Goal: Task Accomplishment & Management: Use online tool/utility

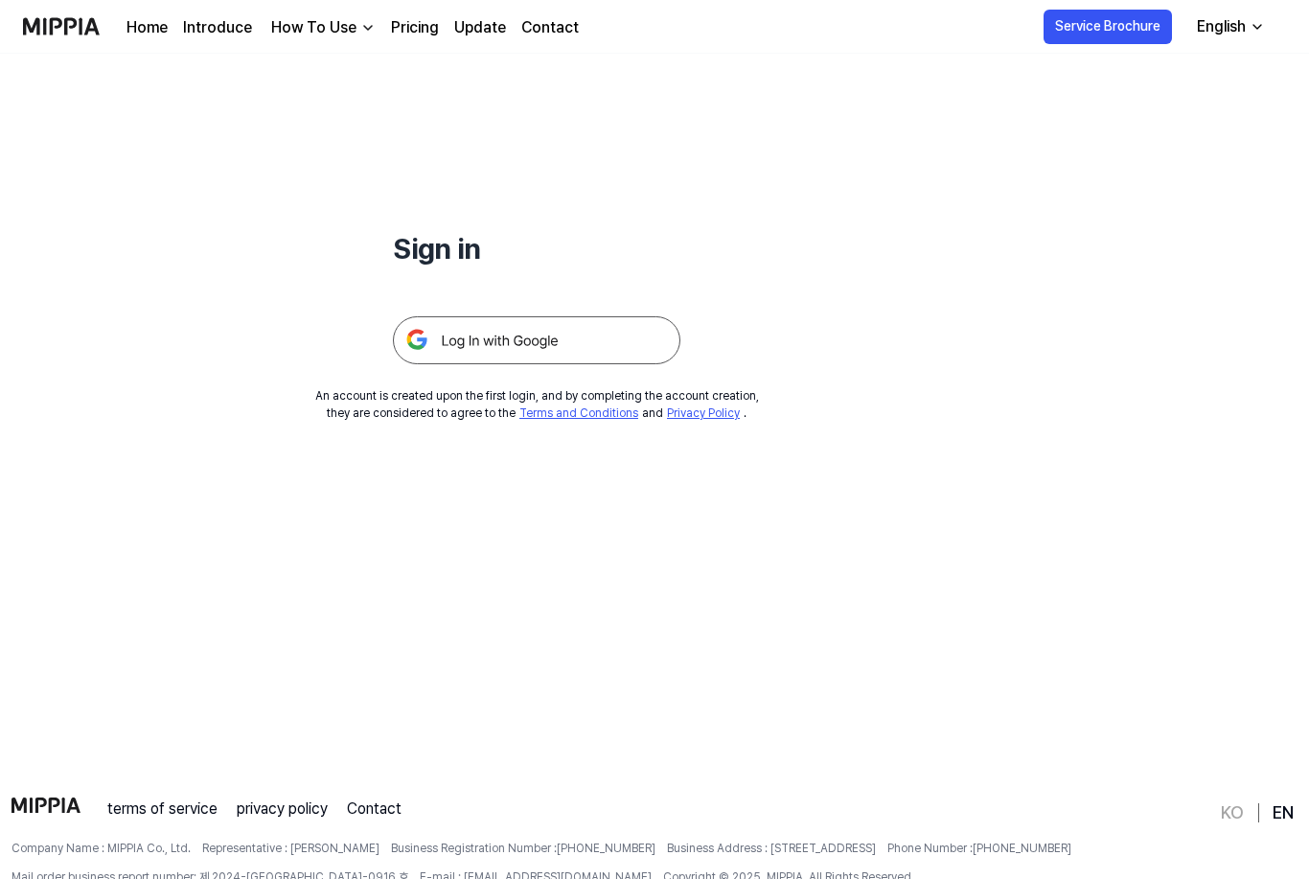
click at [602, 332] on img at bounding box center [536, 340] width 287 height 48
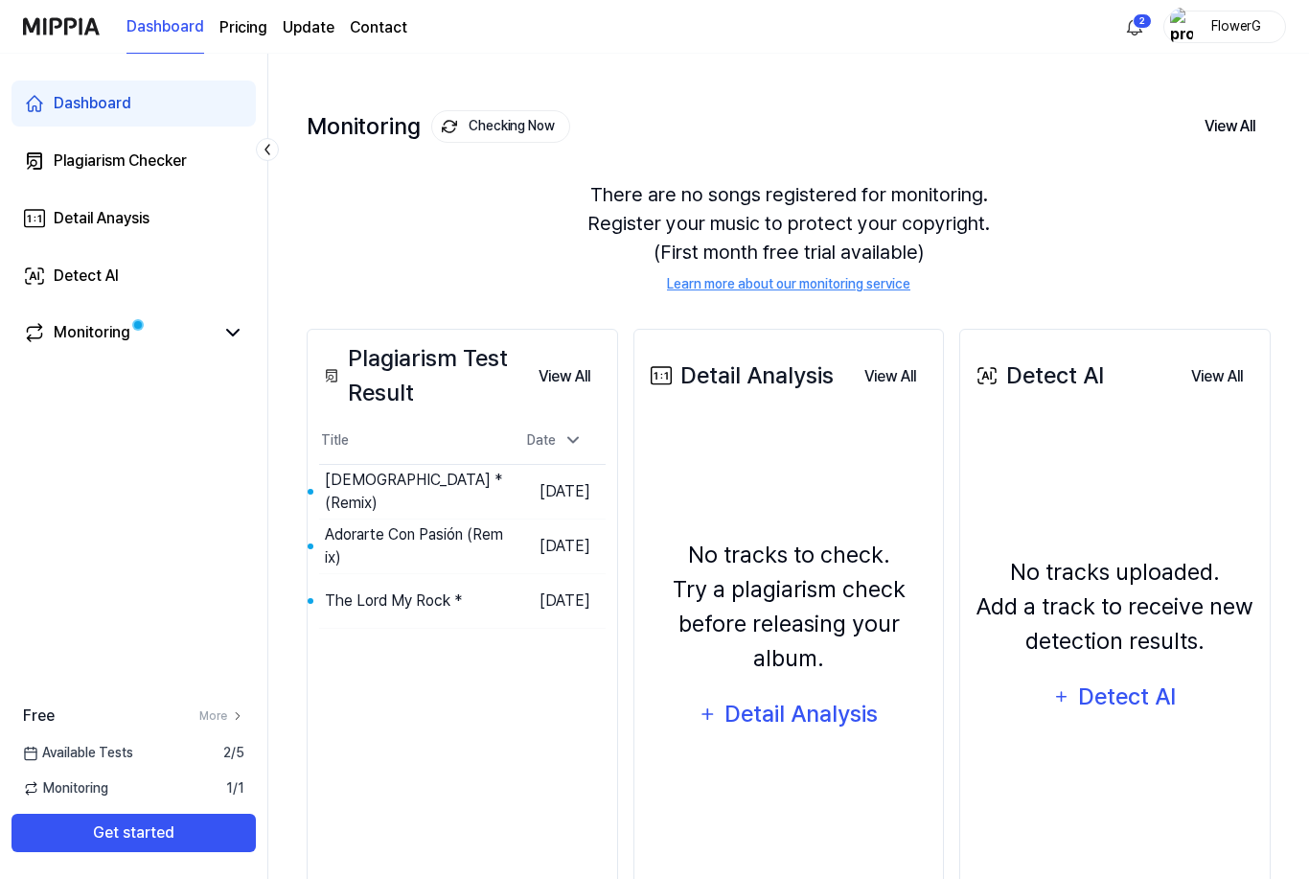
scroll to position [114, 0]
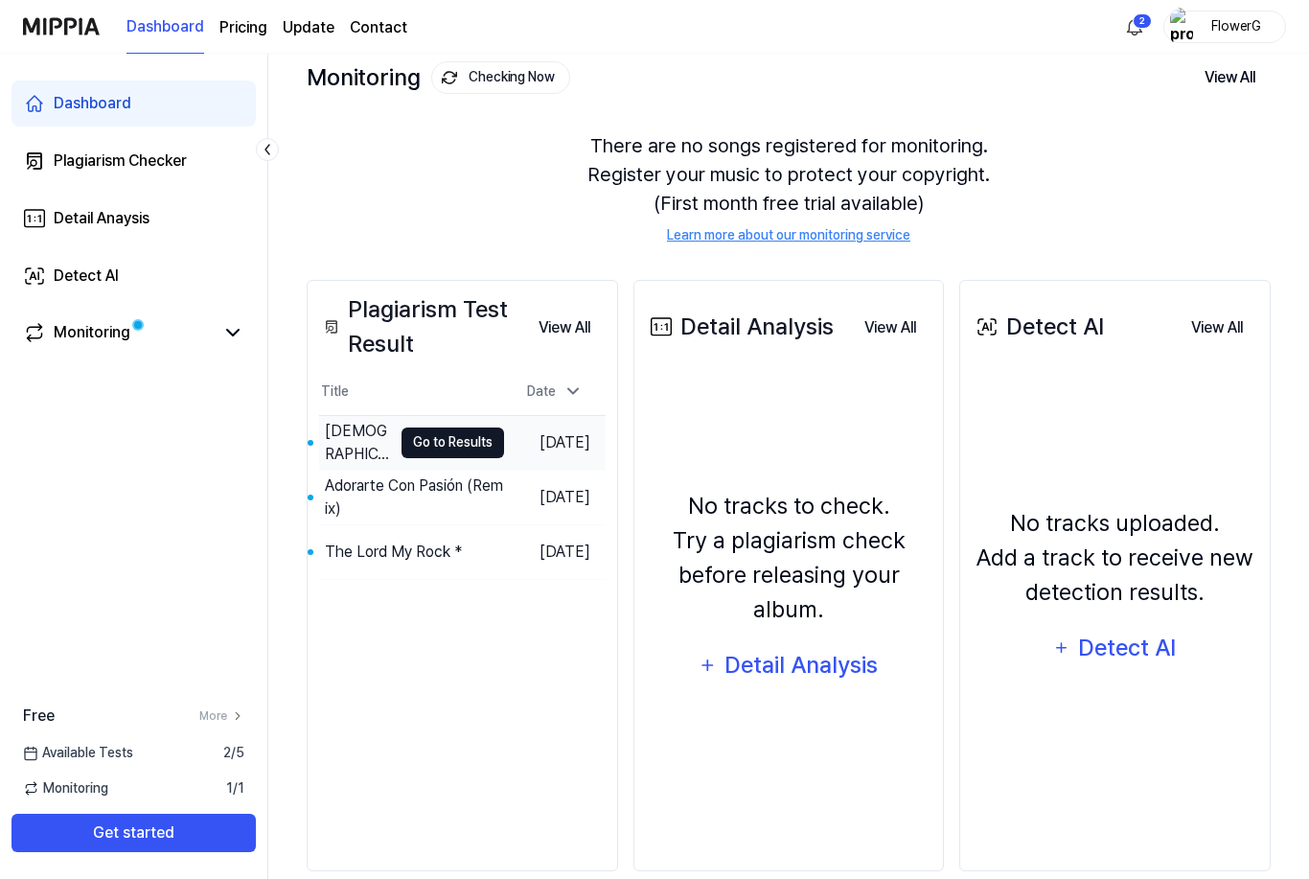
click at [446, 445] on button "Go to Results" at bounding box center [453, 442] width 103 height 31
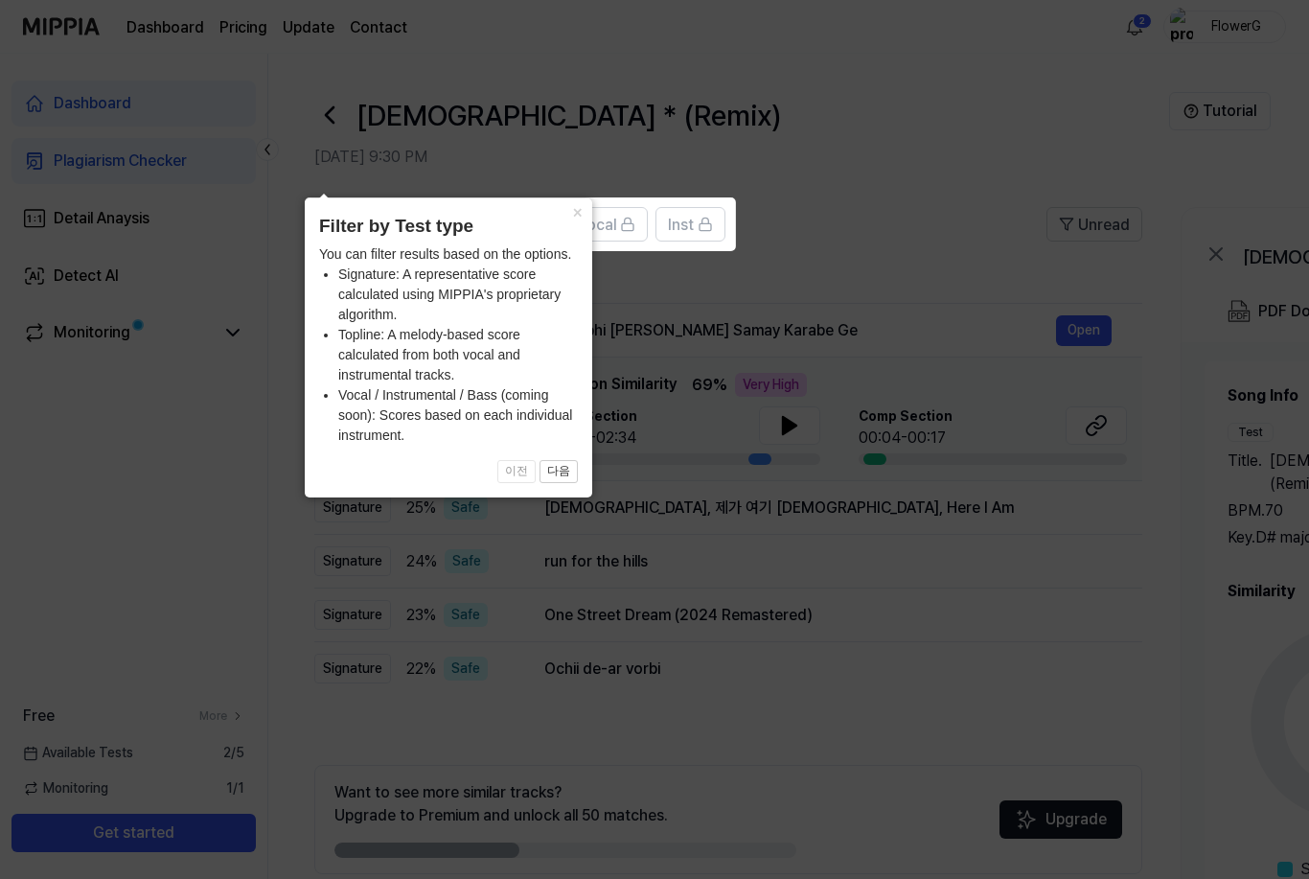
click at [333, 223] on span "All" at bounding box center [334, 225] width 15 height 23
click at [997, 678] on icon at bounding box center [654, 470] width 1309 height 940
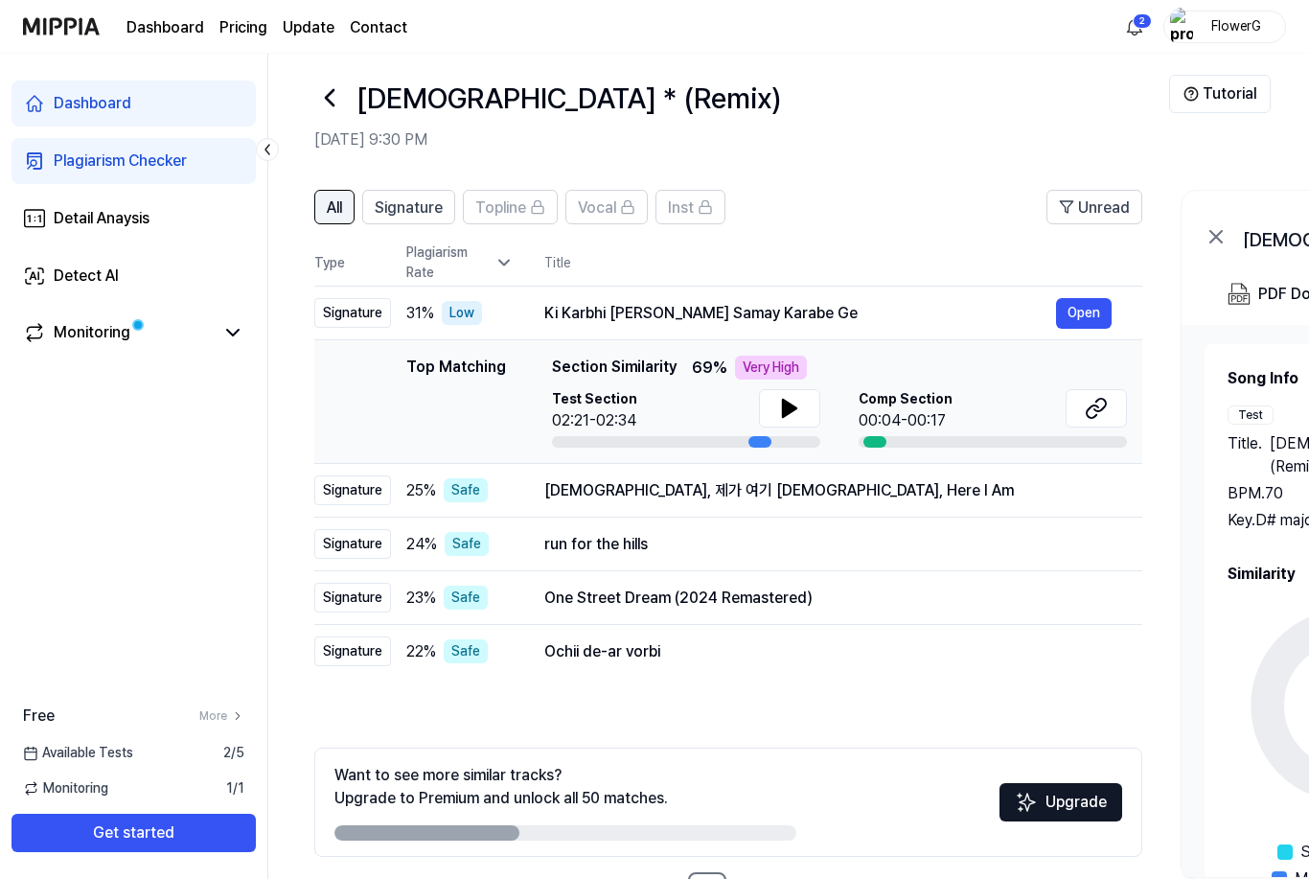
scroll to position [26, 0]
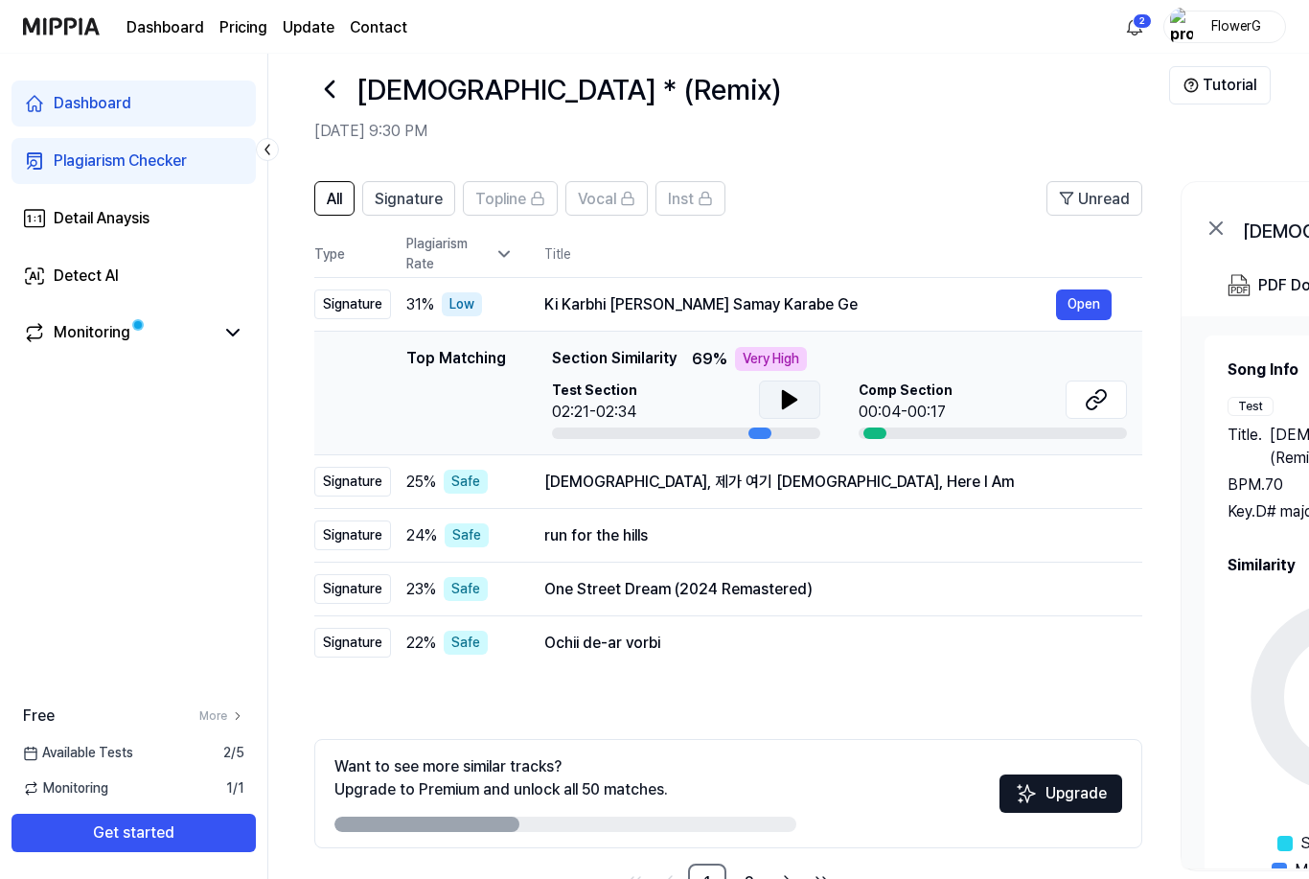
click at [786, 404] on icon at bounding box center [789, 399] width 13 height 17
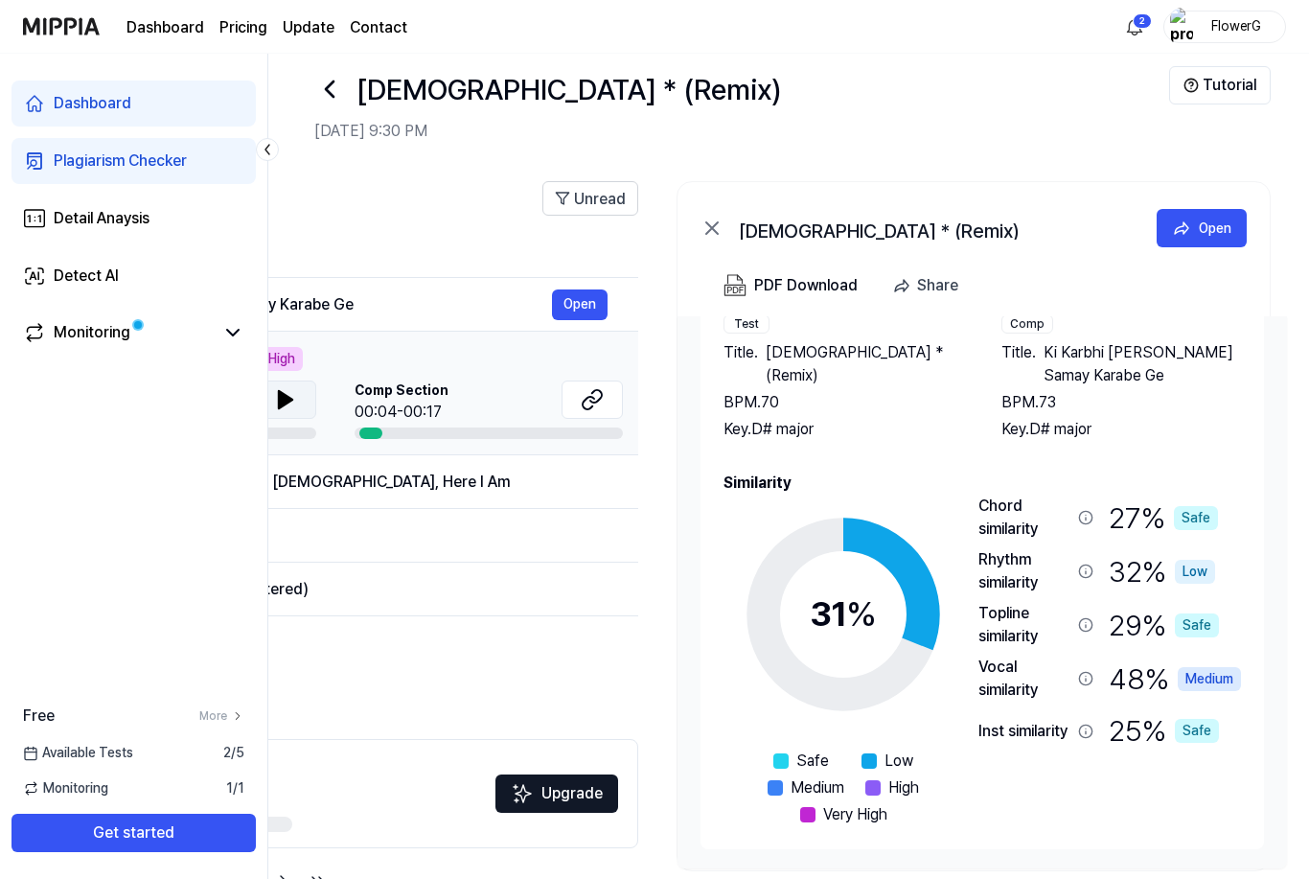
scroll to position [82, 0]
click at [1229, 680] on div "Medium" at bounding box center [1209, 679] width 63 height 24
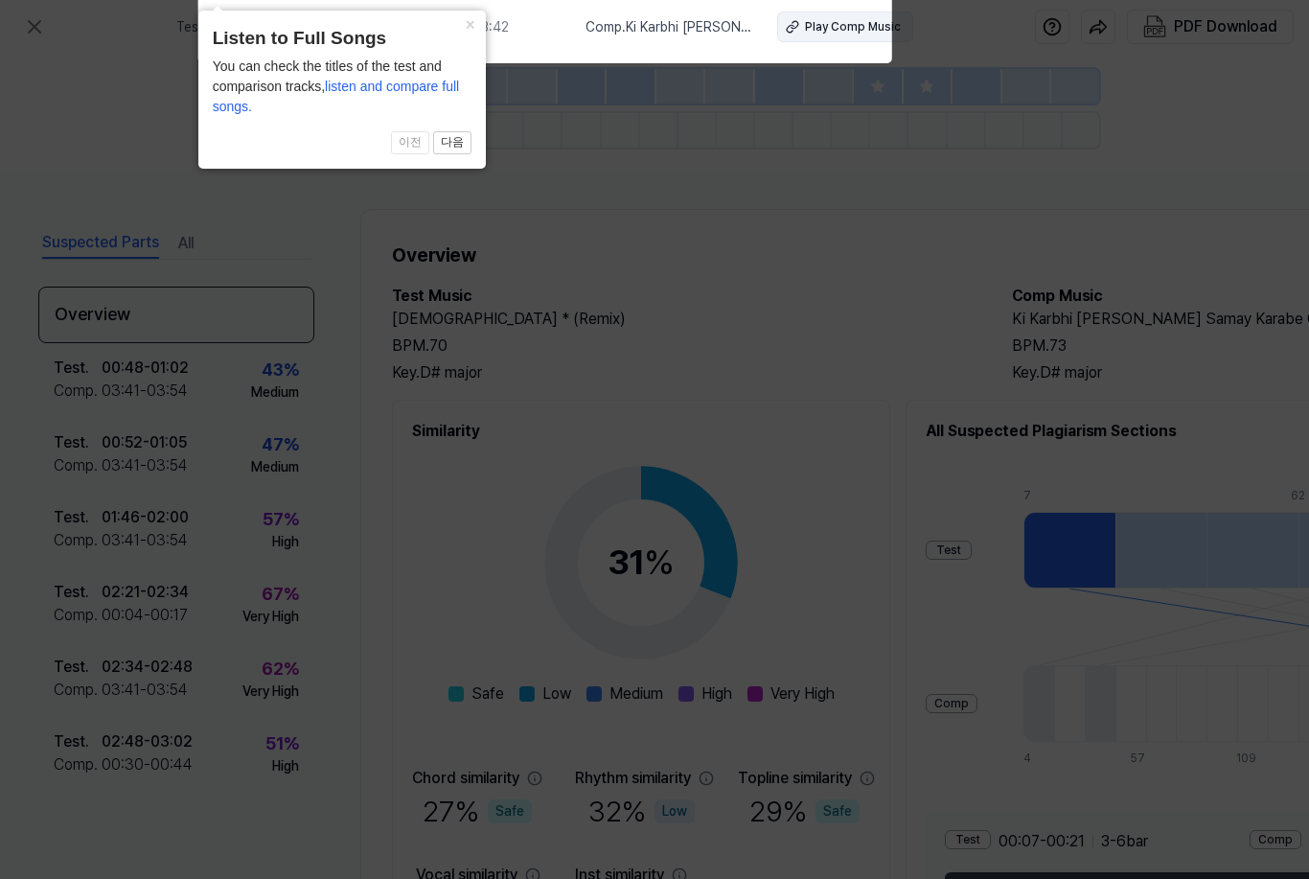
click at [815, 26] on div "Play Comp Music" at bounding box center [853, 26] width 96 height 17
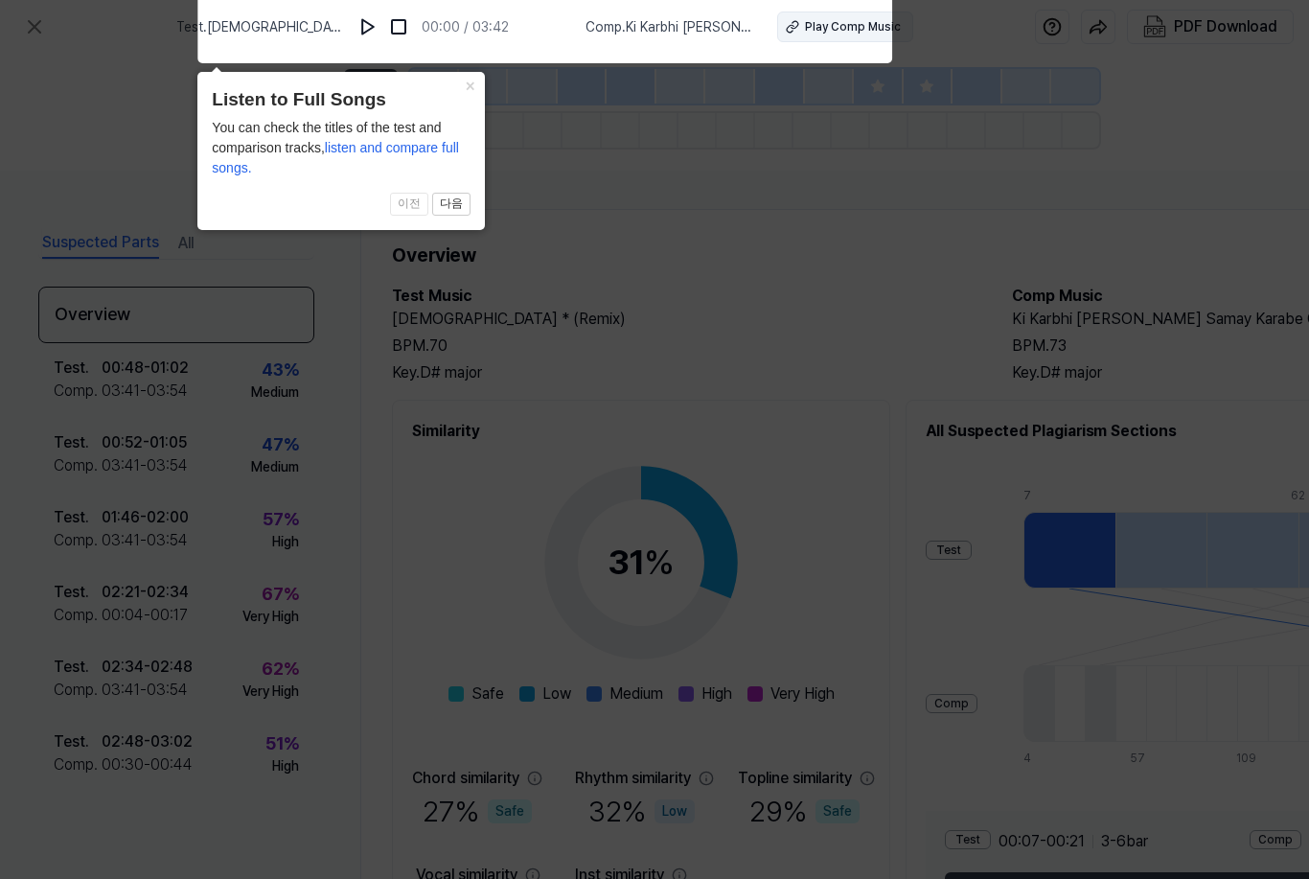
scroll to position [87, 0]
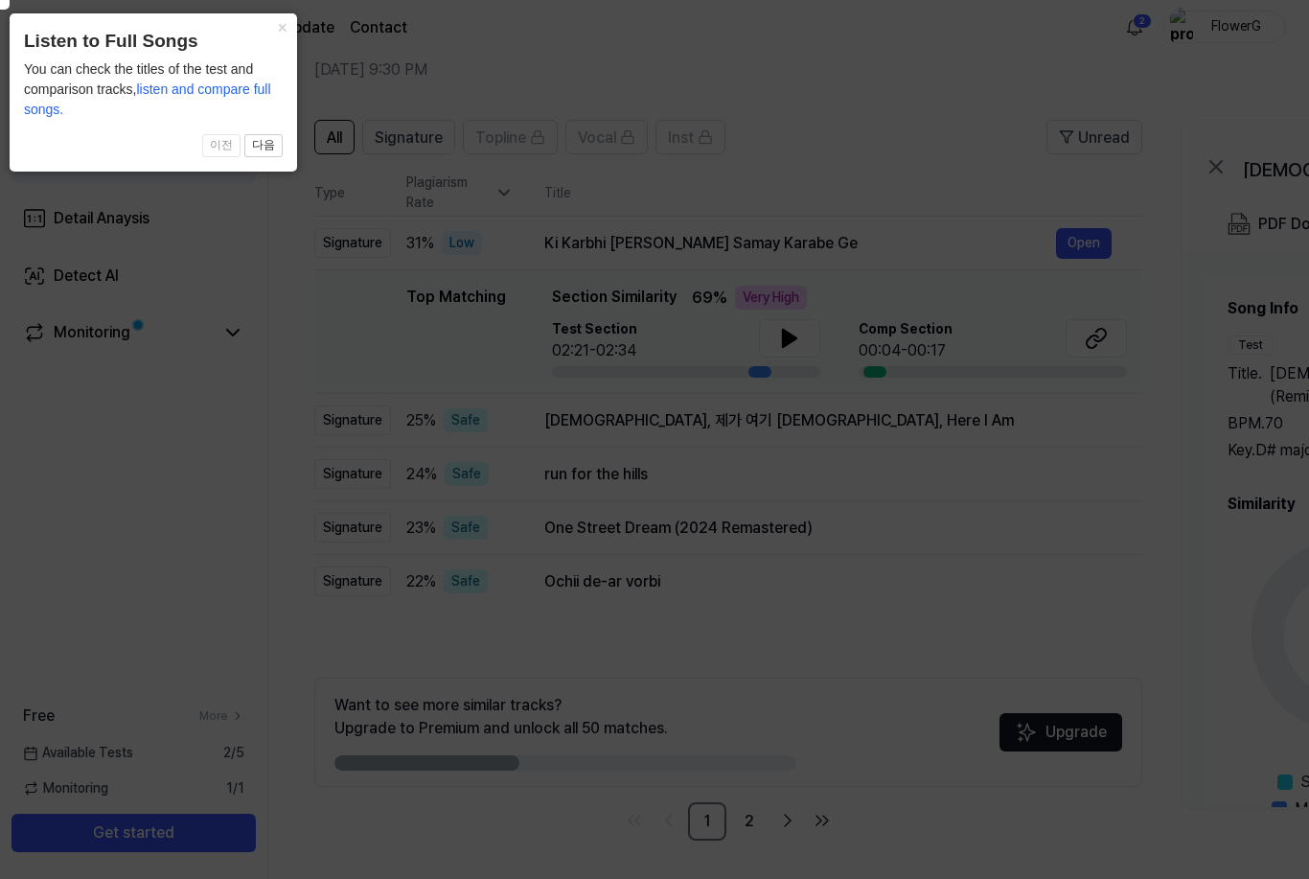
click at [1091, 591] on icon at bounding box center [649, 434] width 1319 height 888
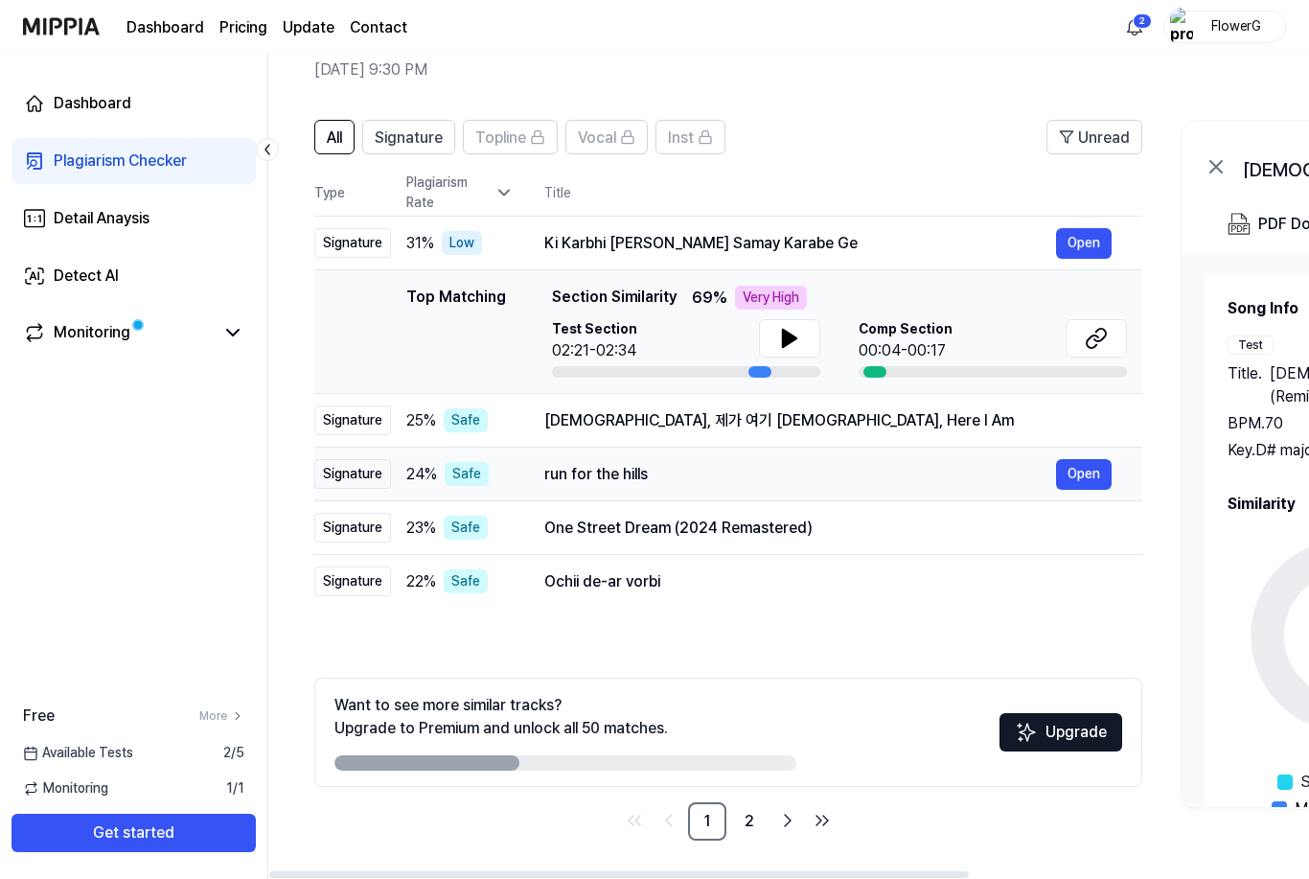
click at [651, 473] on div "run for the hills" at bounding box center [800, 474] width 512 height 23
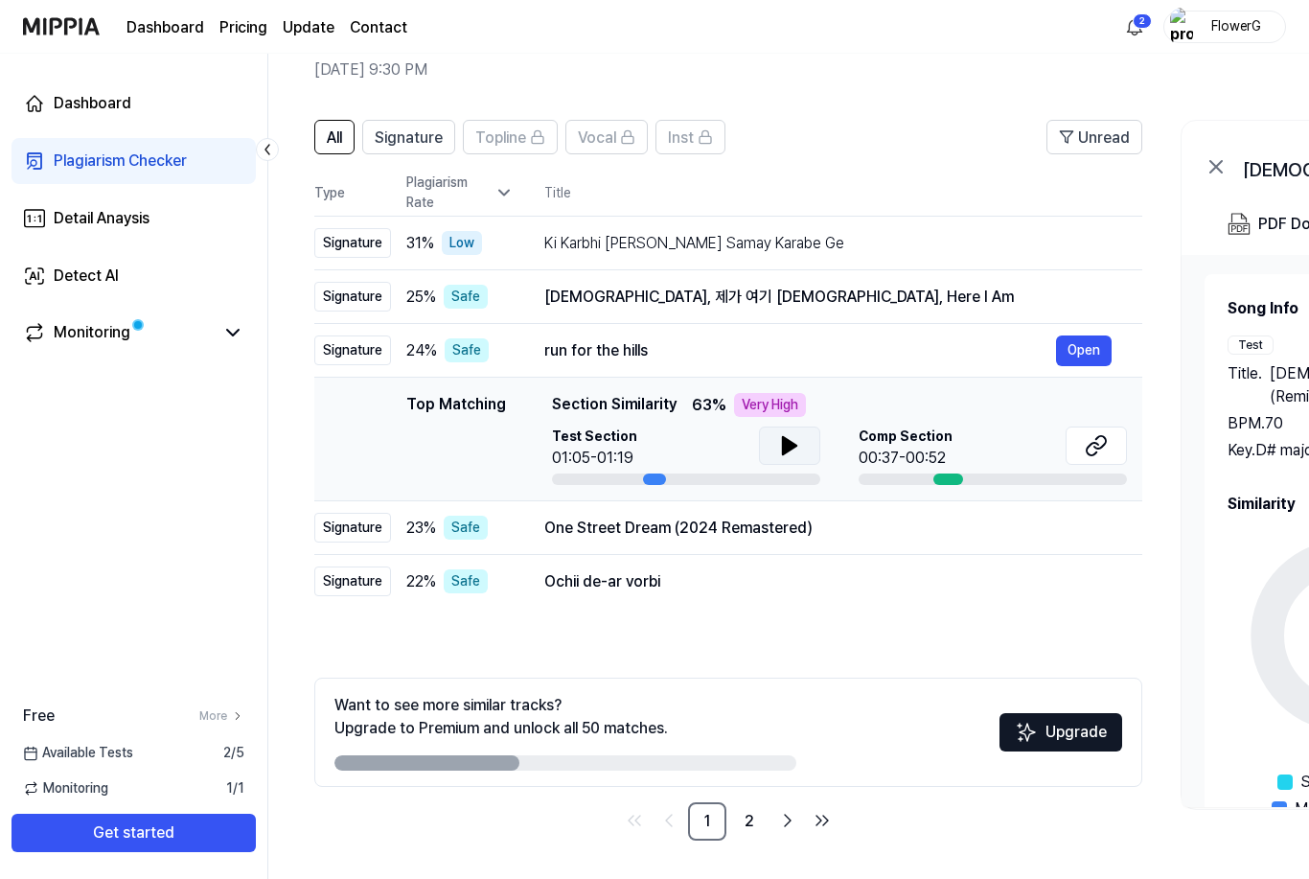
click at [795, 446] on icon at bounding box center [789, 445] width 13 height 17
click at [797, 447] on icon at bounding box center [789, 445] width 23 height 23
click at [1098, 448] on icon at bounding box center [1096, 445] width 23 height 23
click at [785, 446] on icon at bounding box center [789, 445] width 13 height 17
click at [676, 353] on div "run for the hills" at bounding box center [800, 350] width 512 height 23
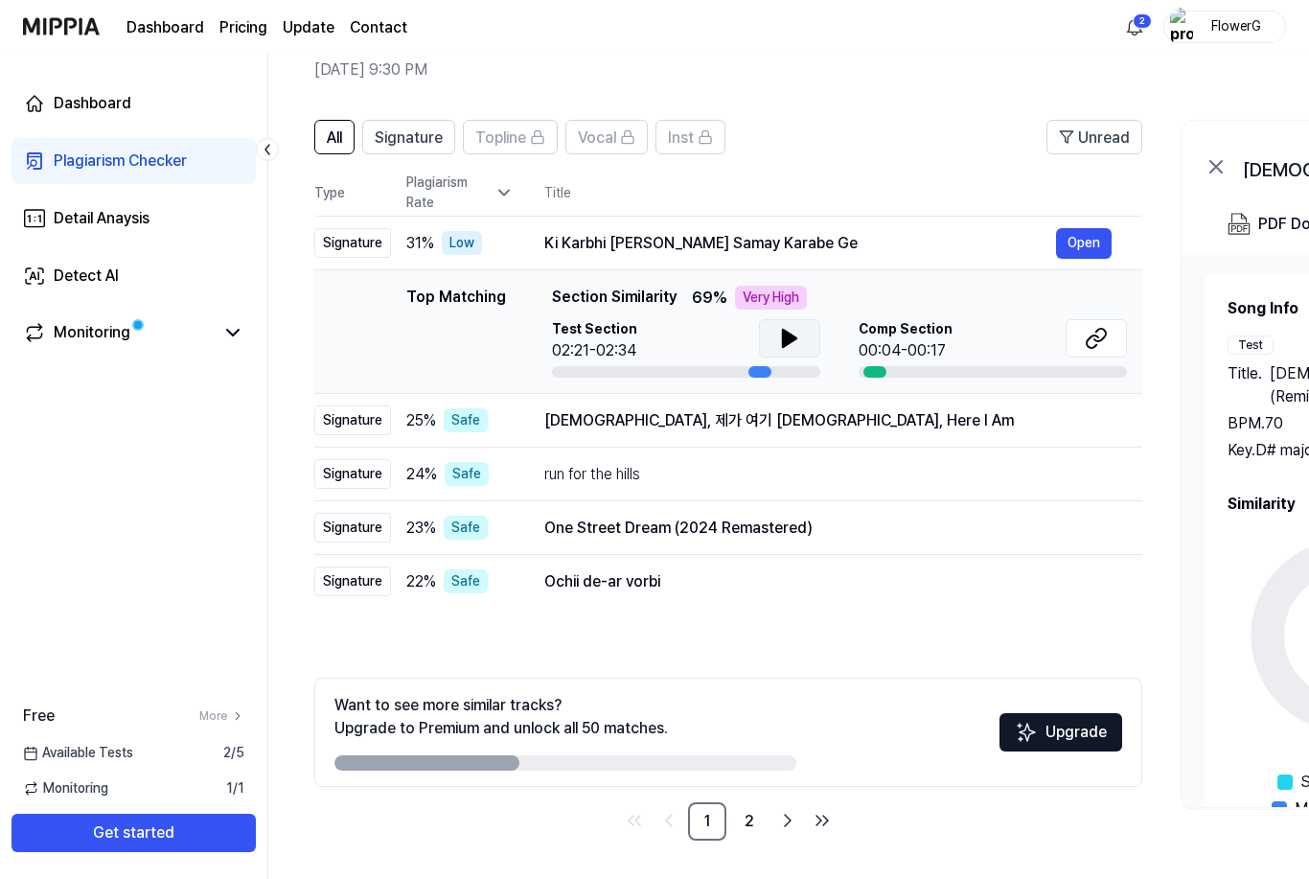
click at [786, 350] on button at bounding box center [789, 338] width 61 height 38
click at [1097, 343] on icon at bounding box center [1096, 338] width 23 height 23
click at [573, 538] on div "One Street Dream (2024 Remastered)" at bounding box center [800, 528] width 512 height 23
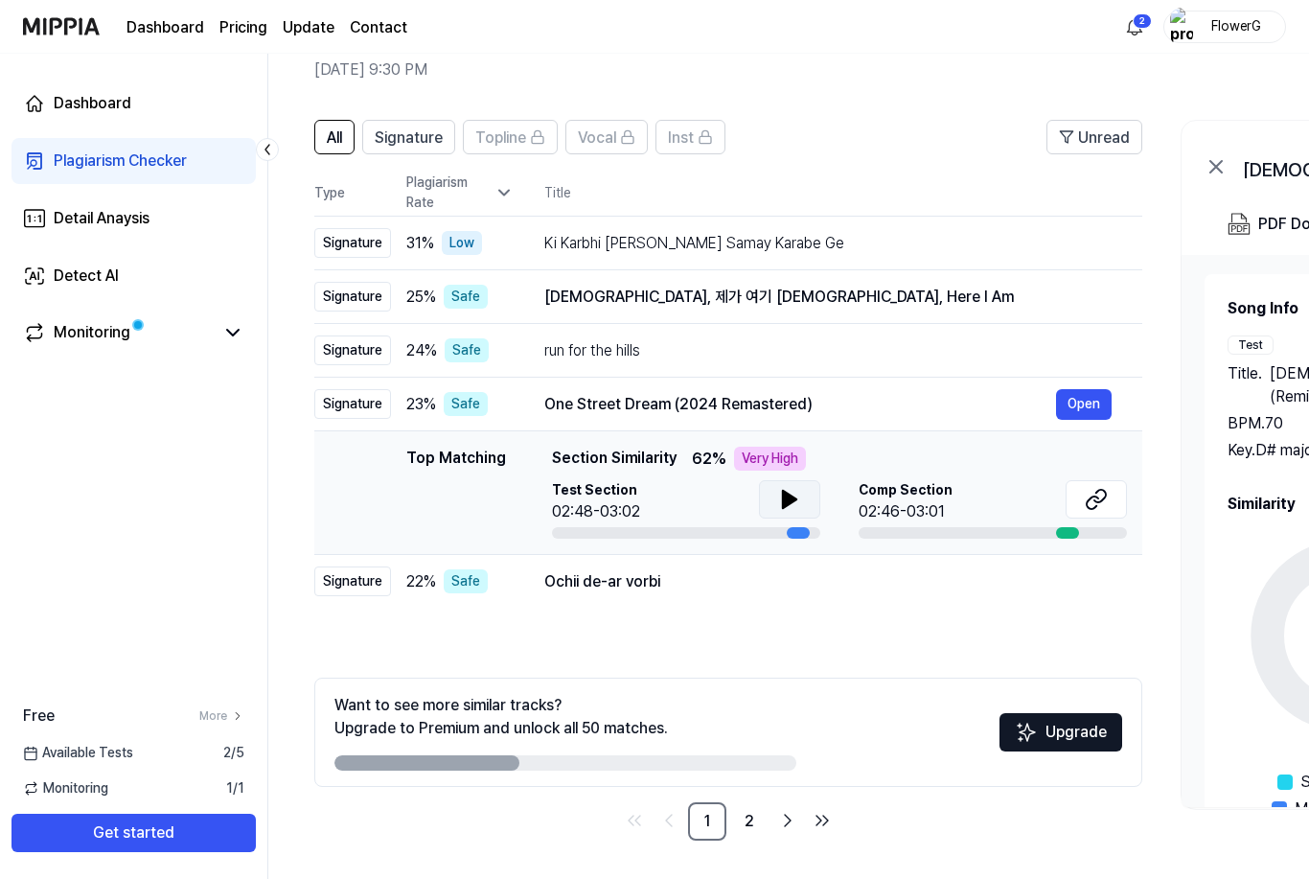
click at [789, 506] on icon at bounding box center [789, 499] width 23 height 23
click at [1102, 497] on icon at bounding box center [1096, 499] width 23 height 23
click at [798, 500] on icon at bounding box center [789, 499] width 23 height 23
click at [788, 504] on icon at bounding box center [789, 499] width 23 height 23
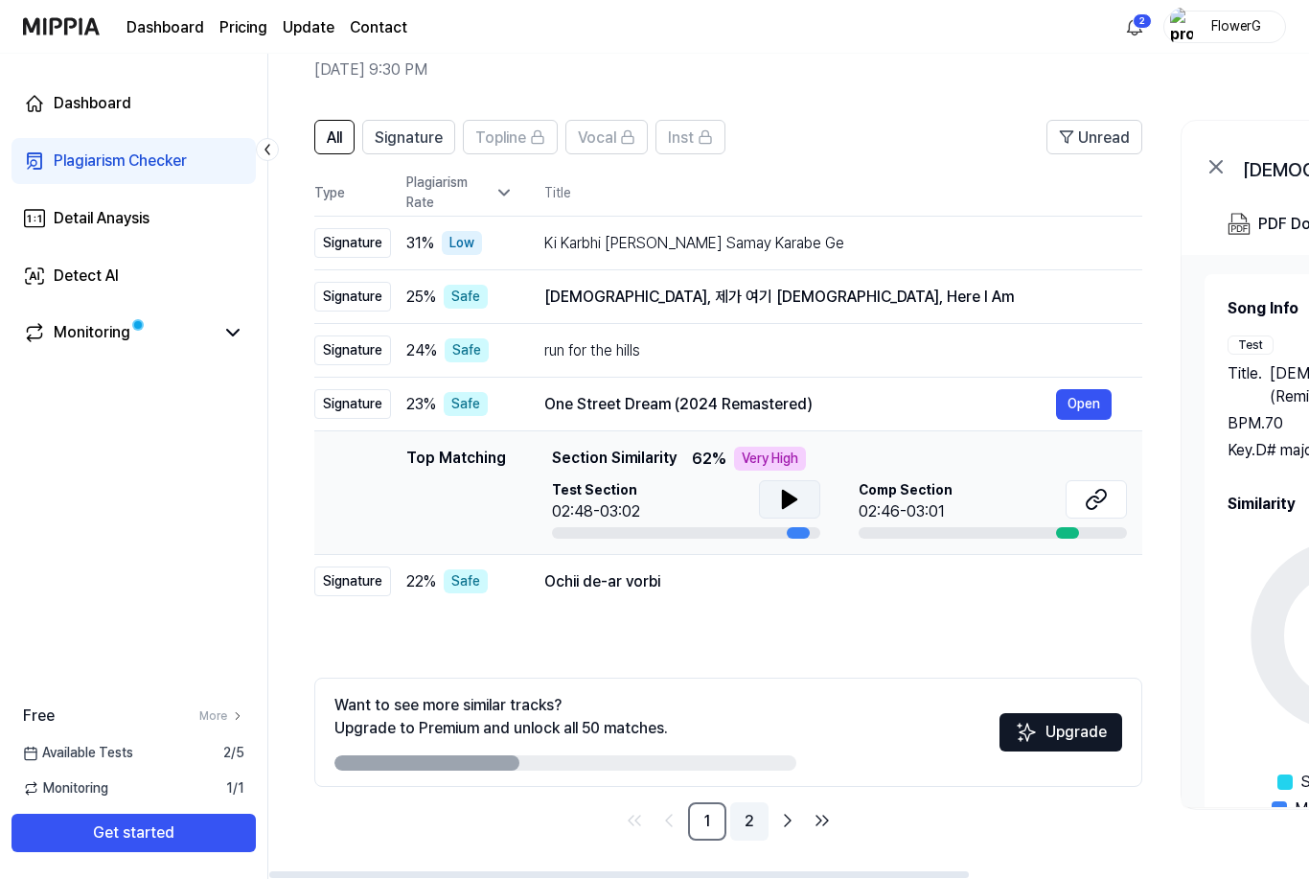
click at [751, 821] on link "2" at bounding box center [749, 821] width 38 height 38
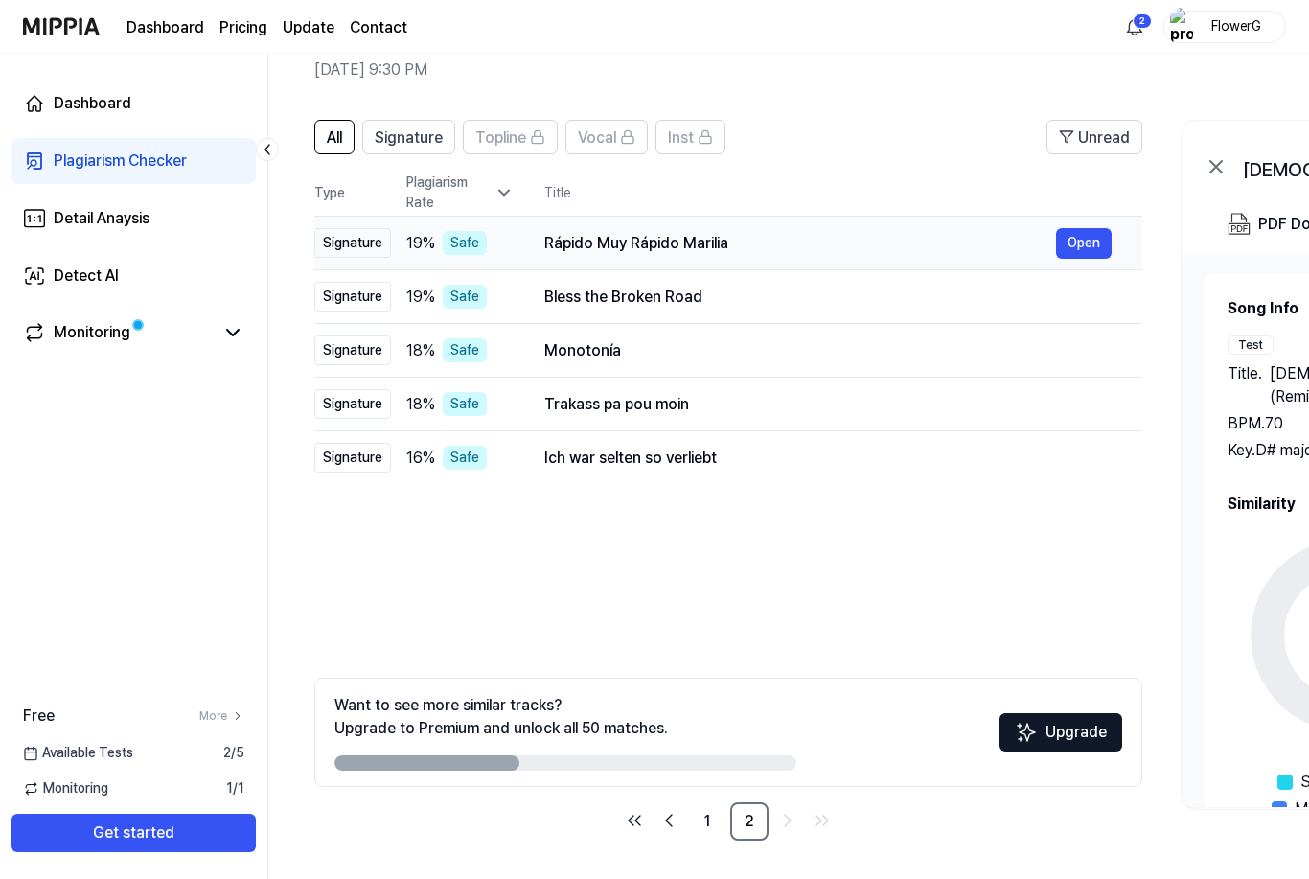
click at [689, 241] on div "Rápido Muy Rápido Marilia" at bounding box center [800, 243] width 512 height 23
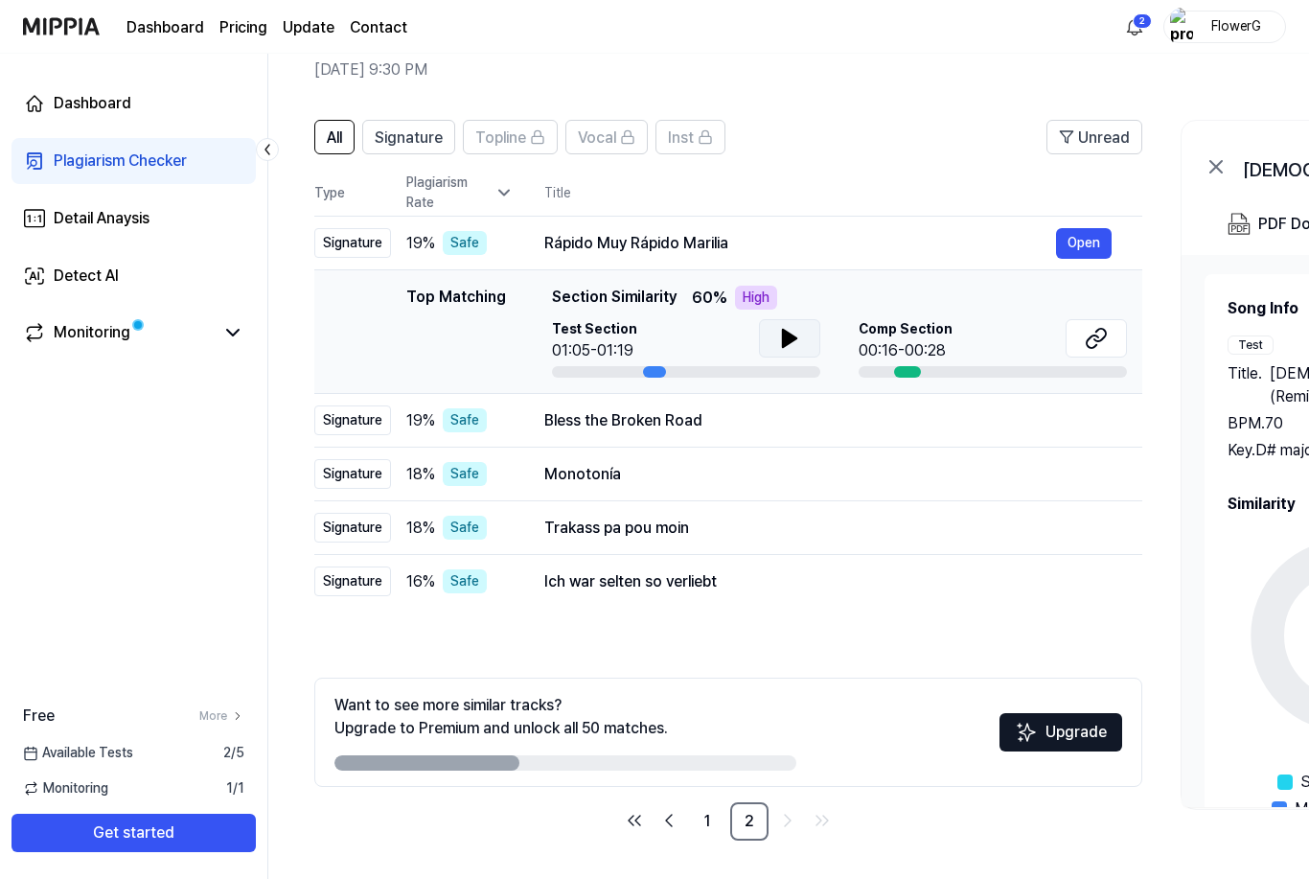
click at [793, 345] on icon at bounding box center [789, 338] width 23 height 23
click at [1088, 342] on icon at bounding box center [1092, 341] width 11 height 12
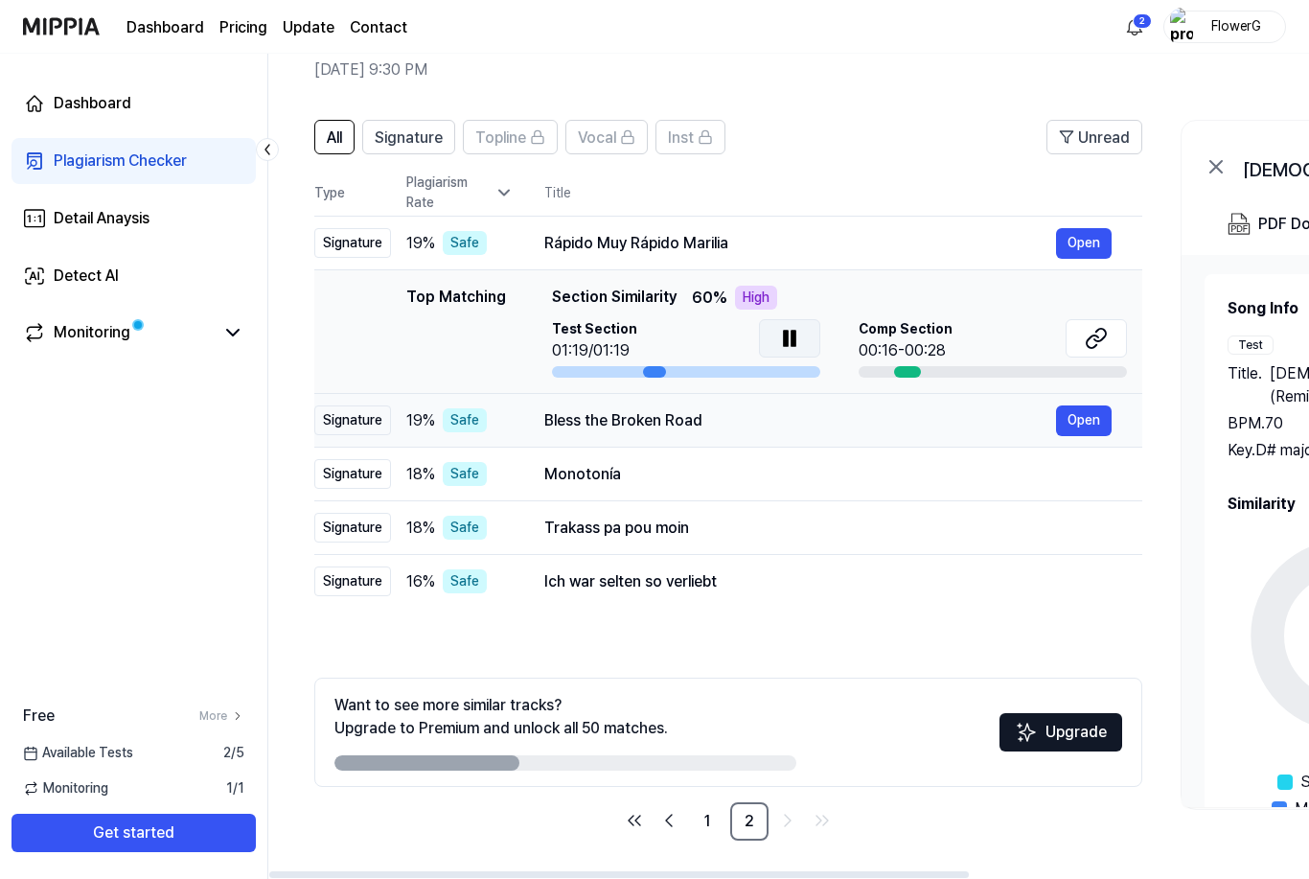
click at [700, 422] on div "Bless the Broken Road" at bounding box center [800, 420] width 512 height 23
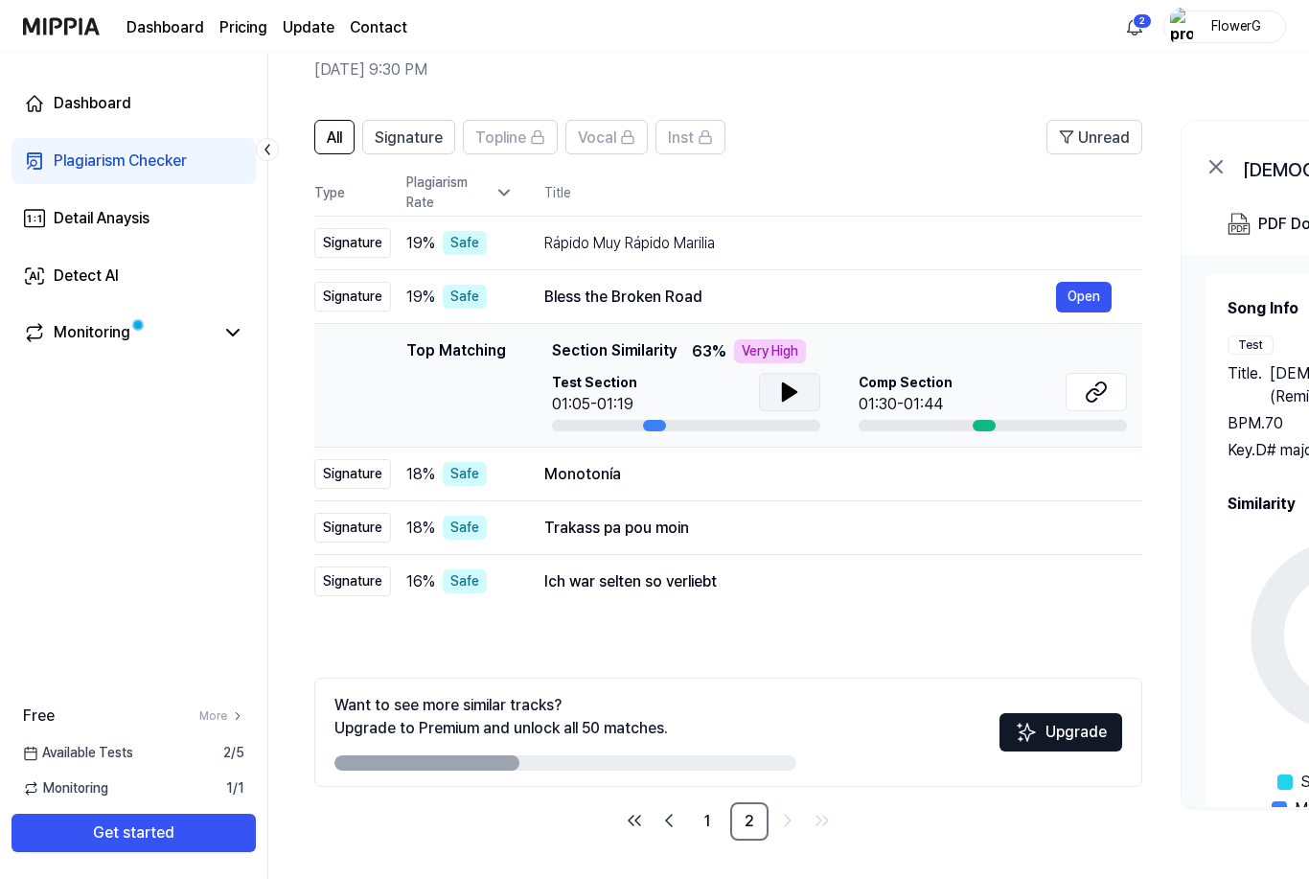
click at [792, 399] on icon at bounding box center [789, 391] width 23 height 23
click at [1098, 383] on icon at bounding box center [1099, 388] width 11 height 12
click at [665, 484] on div "Monotonía" at bounding box center [800, 474] width 512 height 23
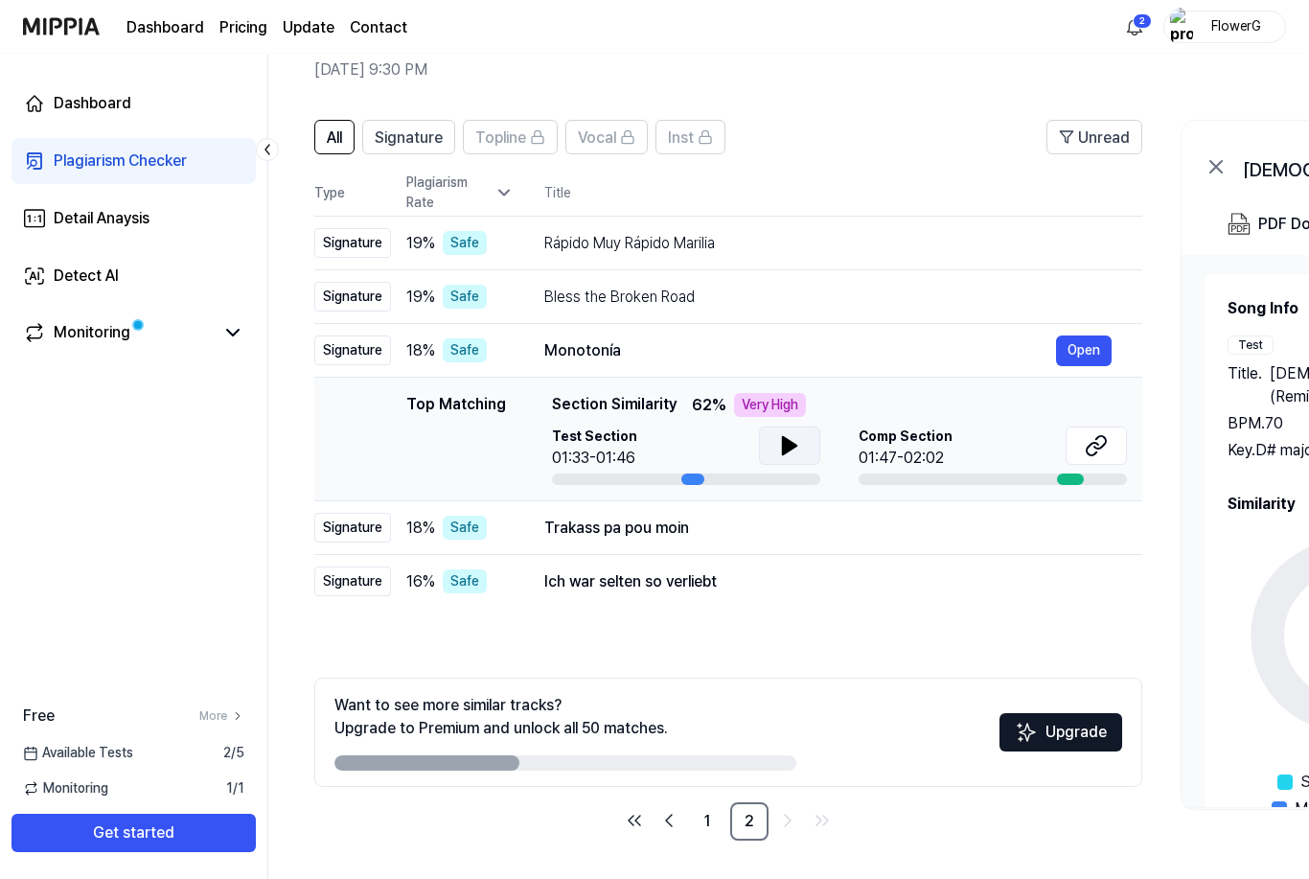
click at [788, 455] on icon at bounding box center [789, 445] width 23 height 23
click at [798, 446] on icon at bounding box center [789, 445] width 23 height 23
click at [1093, 444] on icon at bounding box center [1092, 449] width 11 height 12
click at [794, 444] on icon at bounding box center [789, 445] width 23 height 23
click at [795, 446] on icon at bounding box center [789, 445] width 23 height 23
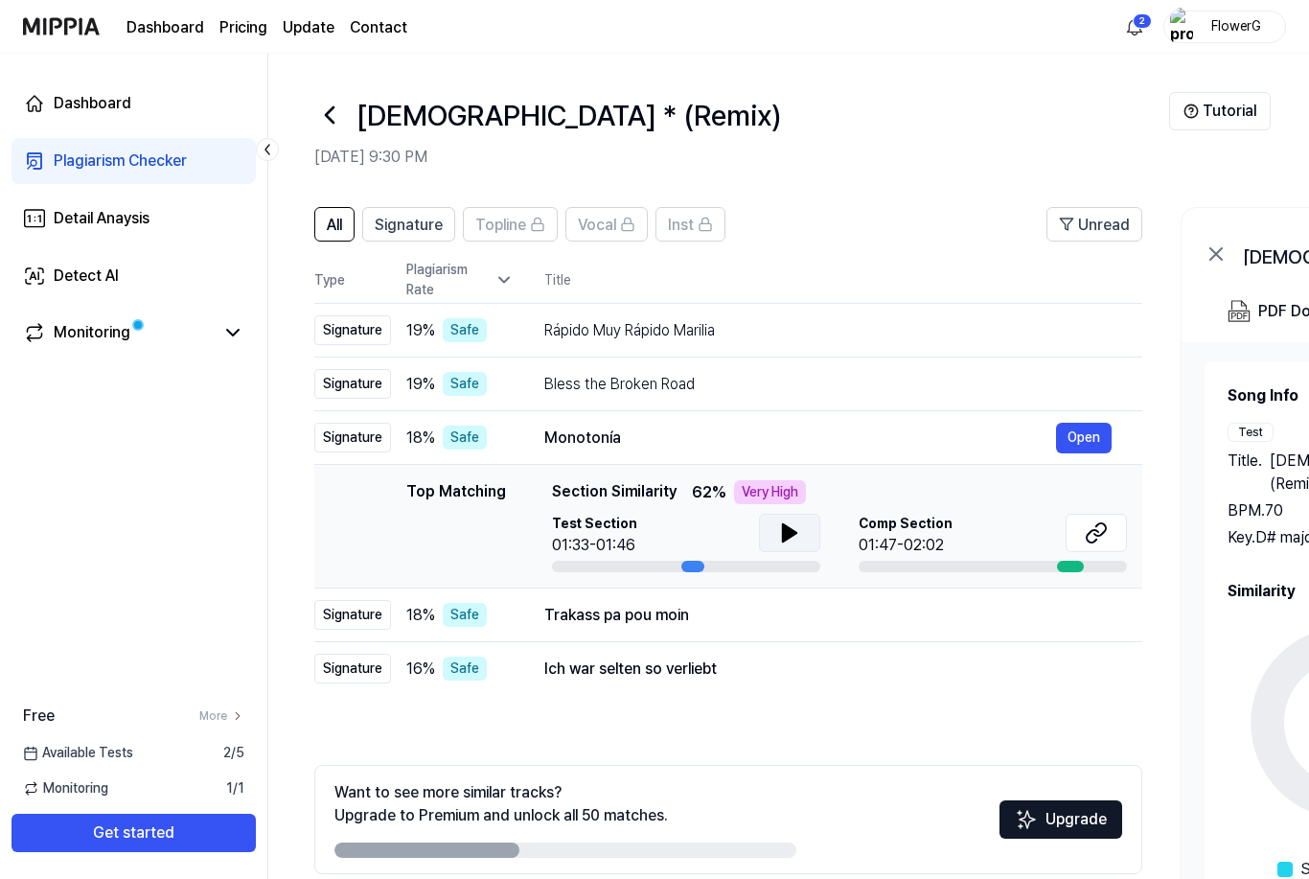
click at [336, 116] on icon at bounding box center [329, 115] width 31 height 31
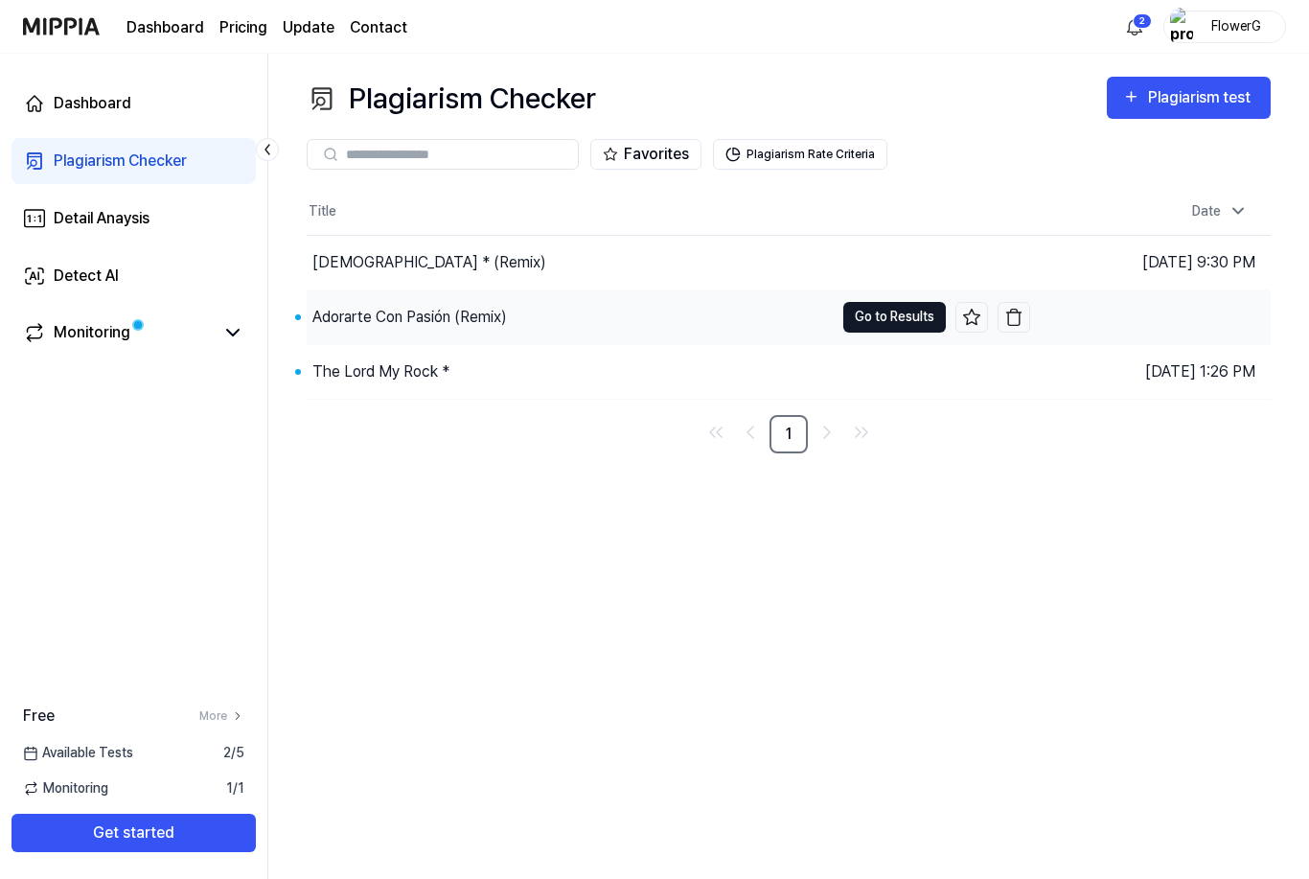
click at [908, 321] on button "Go to Results" at bounding box center [894, 317] width 103 height 31
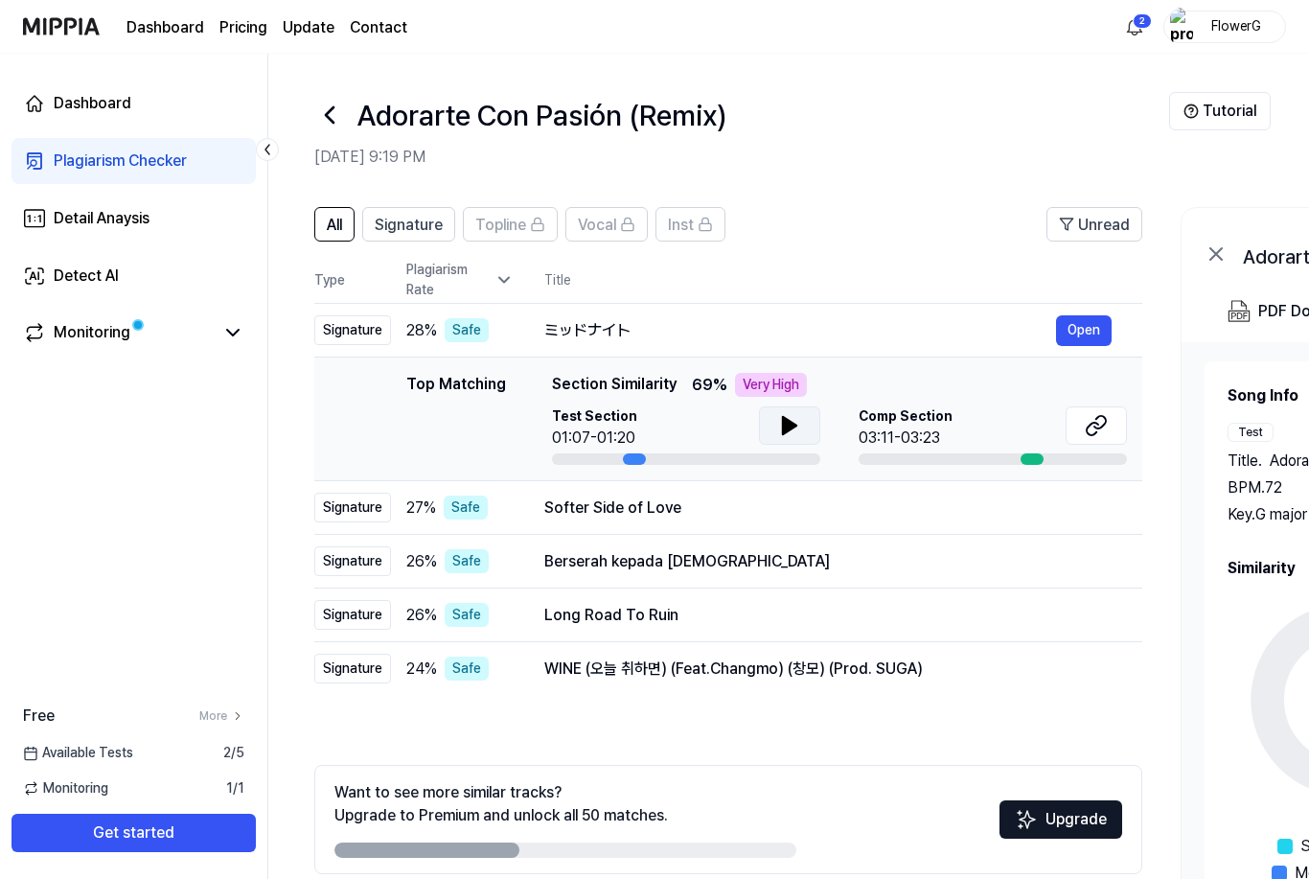
click at [794, 426] on icon at bounding box center [789, 425] width 13 height 17
click at [796, 428] on icon at bounding box center [789, 425] width 23 height 23
click at [1092, 426] on icon at bounding box center [1096, 425] width 23 height 23
click at [789, 428] on icon at bounding box center [789, 425] width 13 height 17
click at [623, 507] on div "Softer Side of Love" at bounding box center [800, 507] width 512 height 23
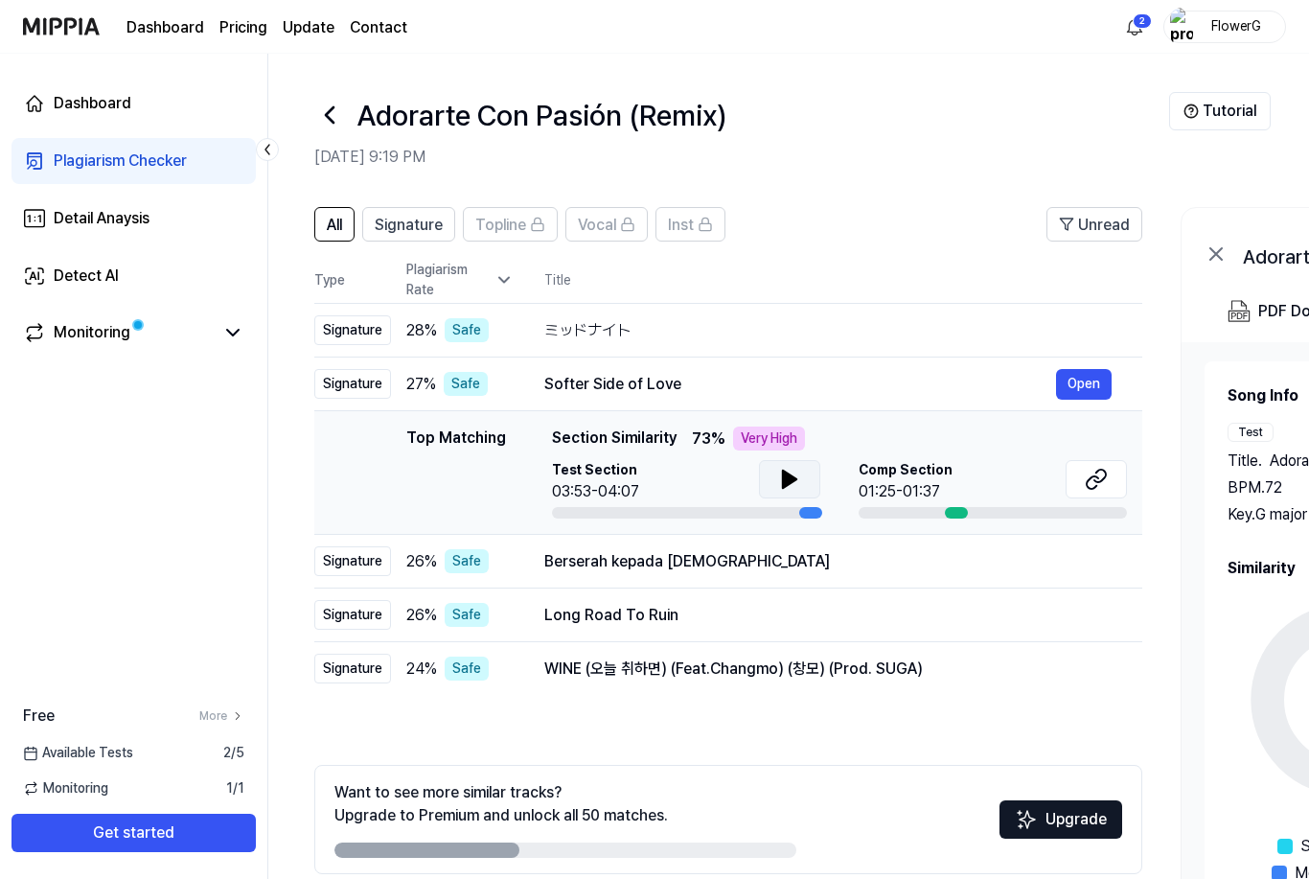
click at [790, 485] on icon at bounding box center [789, 479] width 23 height 23
click at [1094, 487] on icon at bounding box center [1092, 482] width 11 height 12
click at [674, 580] on td "Berserah kepada [DEMOGRAPHIC_DATA] Open" at bounding box center [828, 562] width 629 height 54
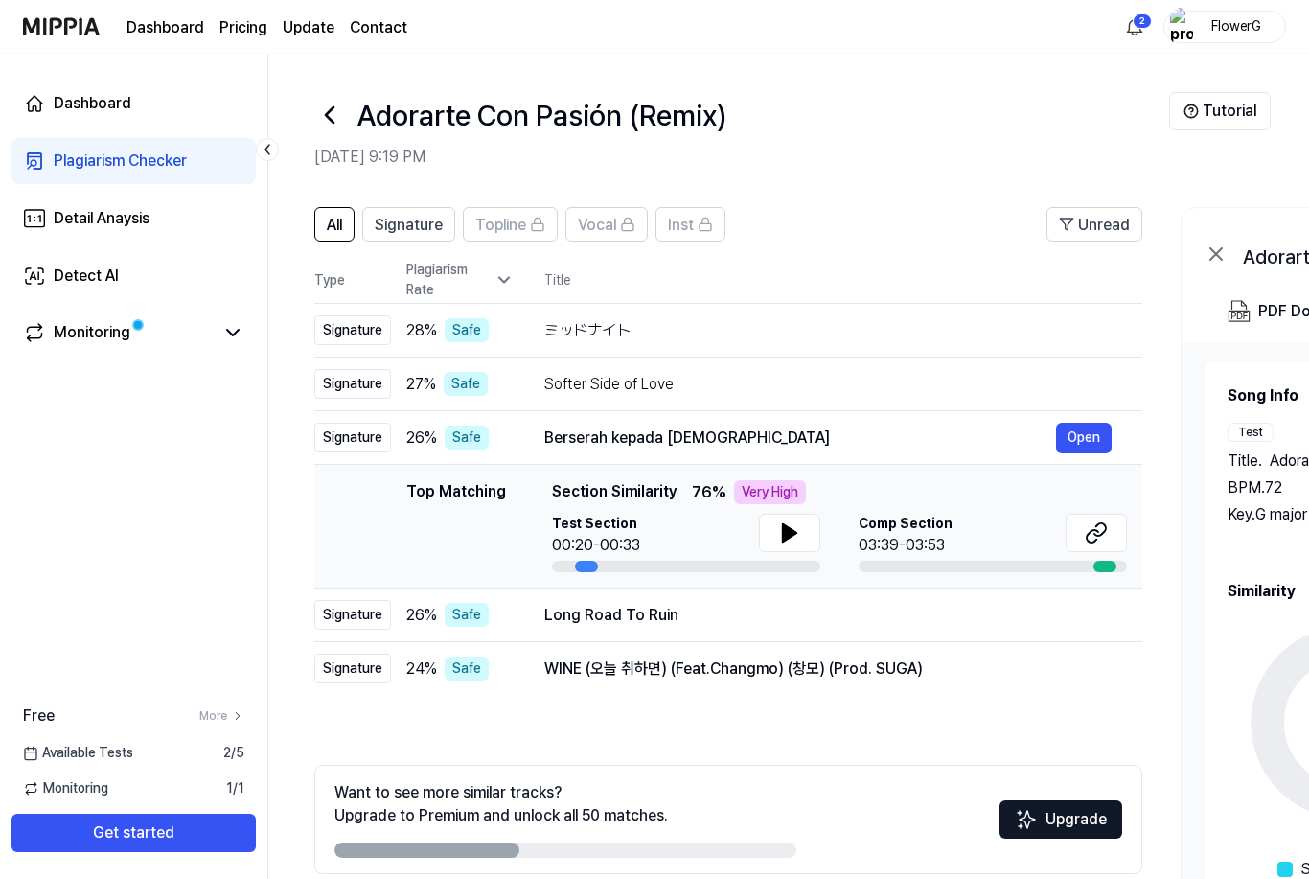
click at [654, 558] on div "Test Section 00:20-00:33" at bounding box center [686, 543] width 268 height 58
click at [797, 532] on icon at bounding box center [789, 532] width 23 height 23
click at [689, 437] on div "Berserah kepada [DEMOGRAPHIC_DATA]" at bounding box center [800, 437] width 512 height 23
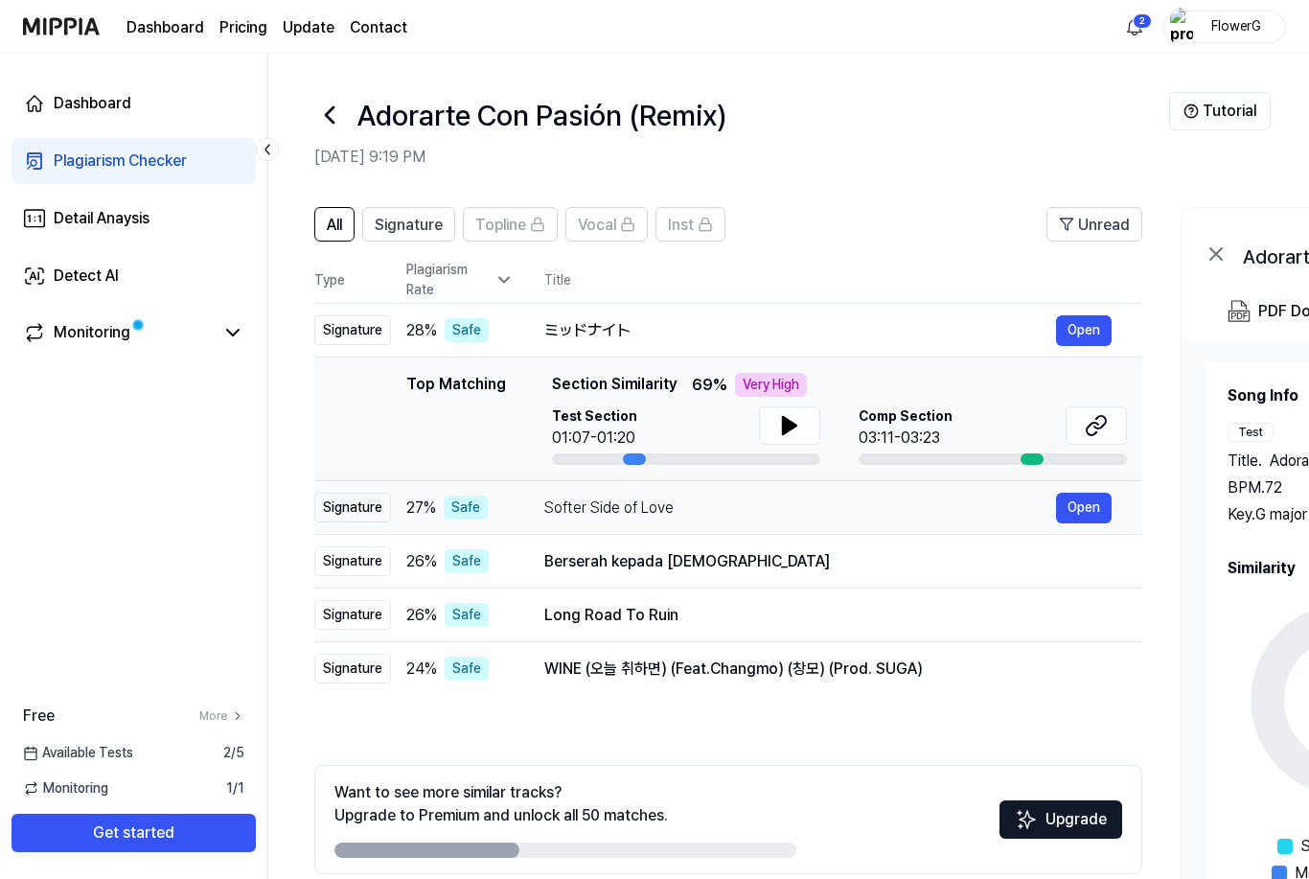
click at [708, 506] on div "Softer Side of Love" at bounding box center [800, 507] width 512 height 23
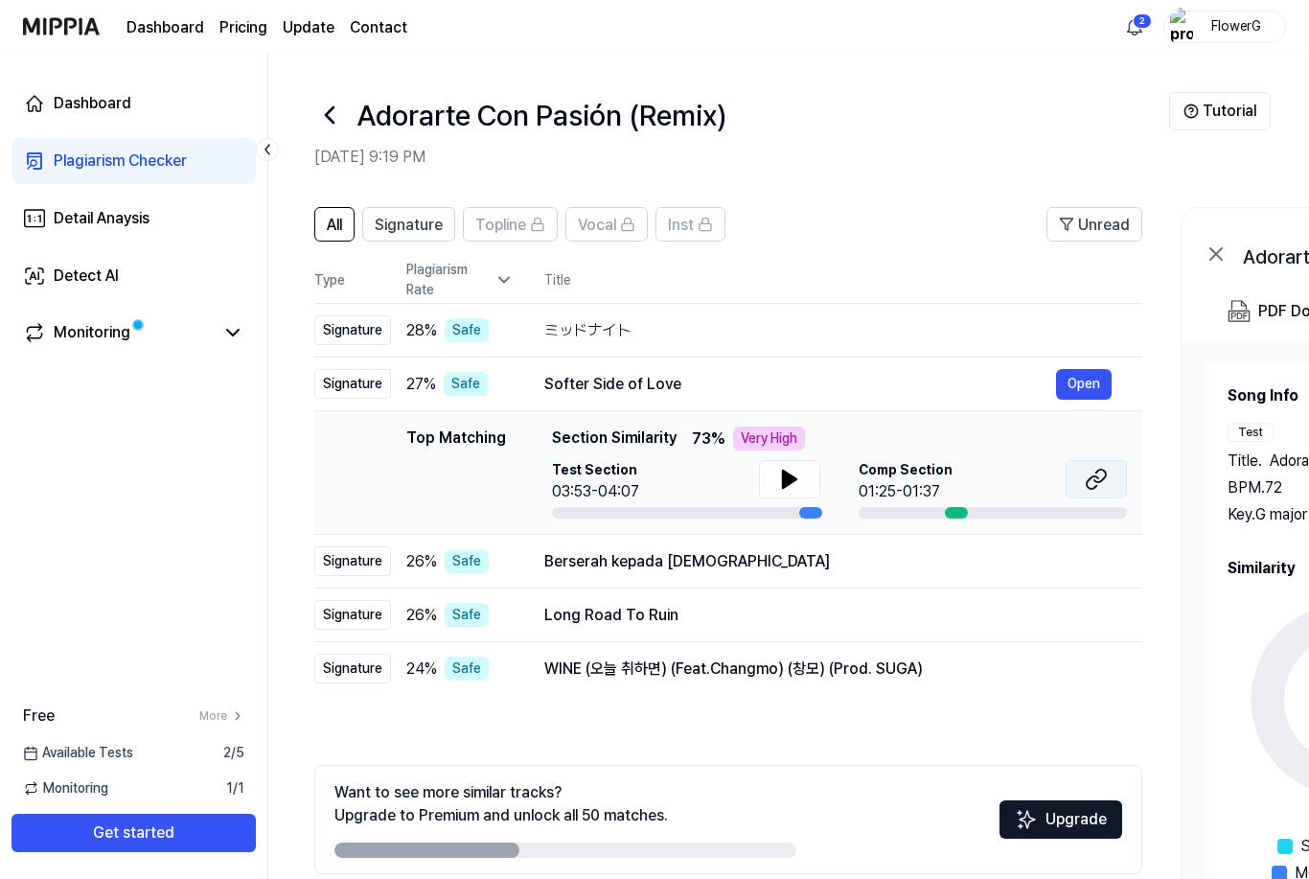
click at [1103, 478] on icon at bounding box center [1099, 476] width 11 height 12
click at [720, 610] on div "Long Road To Ruin" at bounding box center [800, 615] width 512 height 23
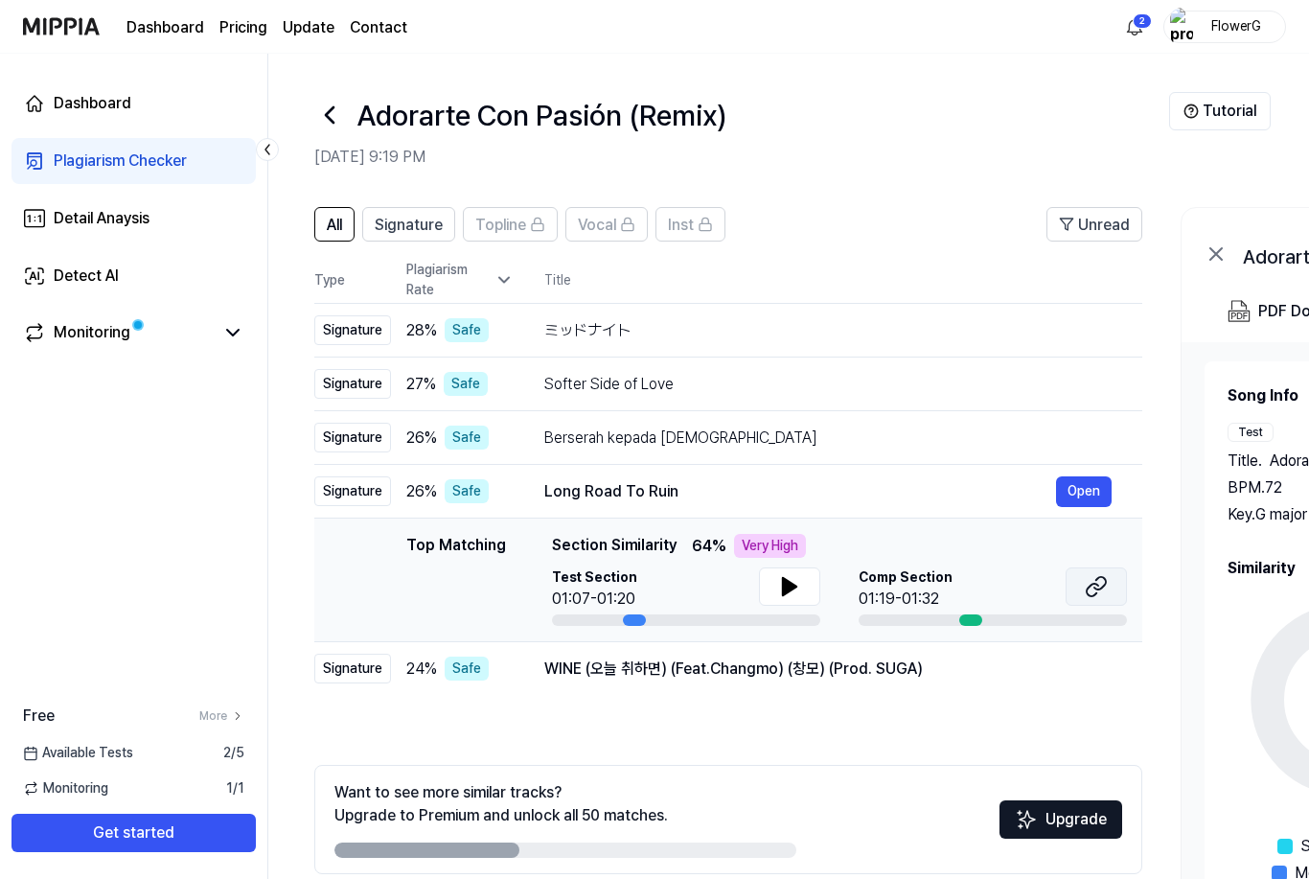
click at [1097, 585] on icon at bounding box center [1092, 590] width 11 height 12
click at [793, 590] on icon at bounding box center [789, 586] width 23 height 23
click at [700, 672] on div "WINE (오늘 취하면) (Feat.Changmo) (창모) (Prod. SUGA)" at bounding box center [800, 668] width 512 height 23
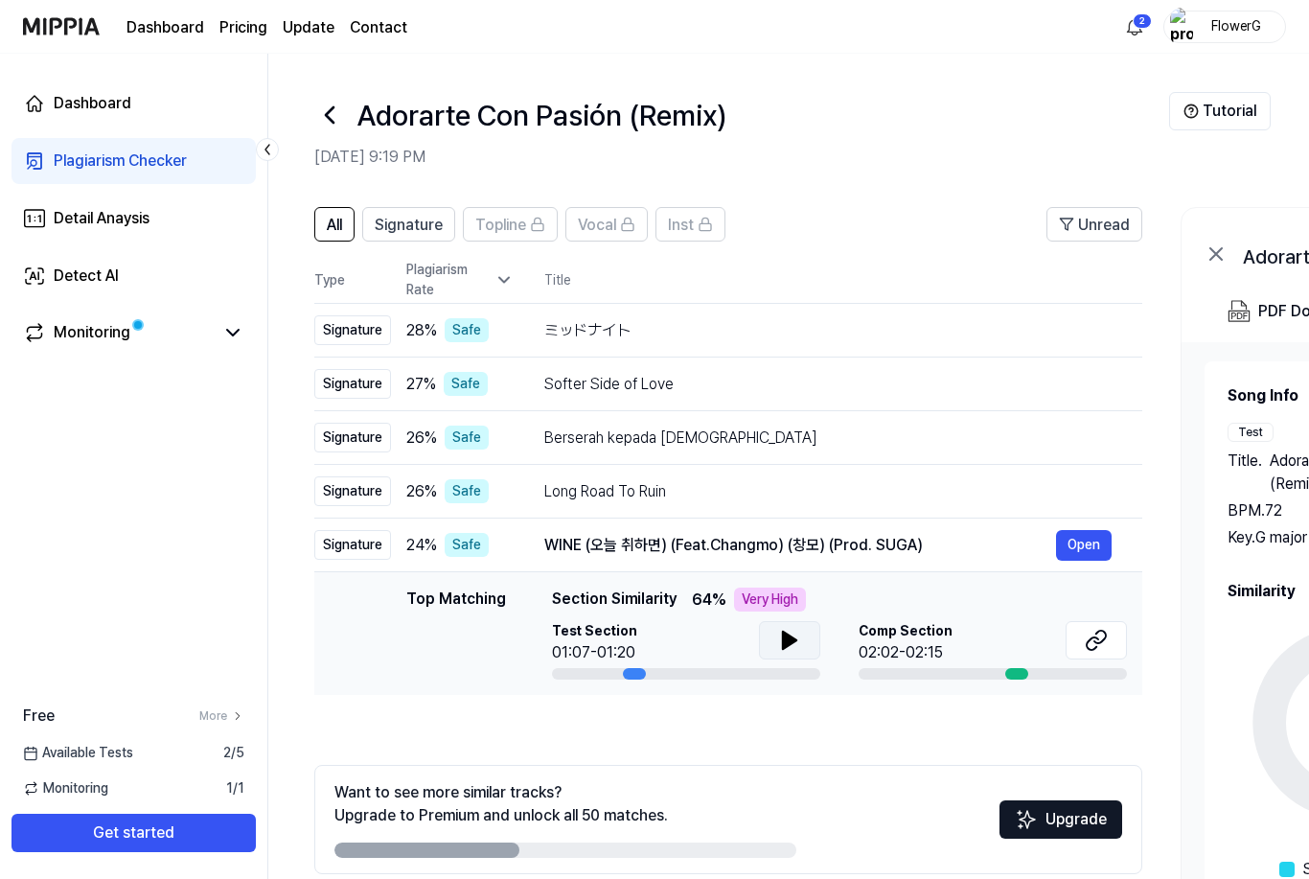
click at [785, 646] on icon at bounding box center [789, 639] width 13 height 17
click at [1097, 638] on icon at bounding box center [1092, 643] width 11 height 12
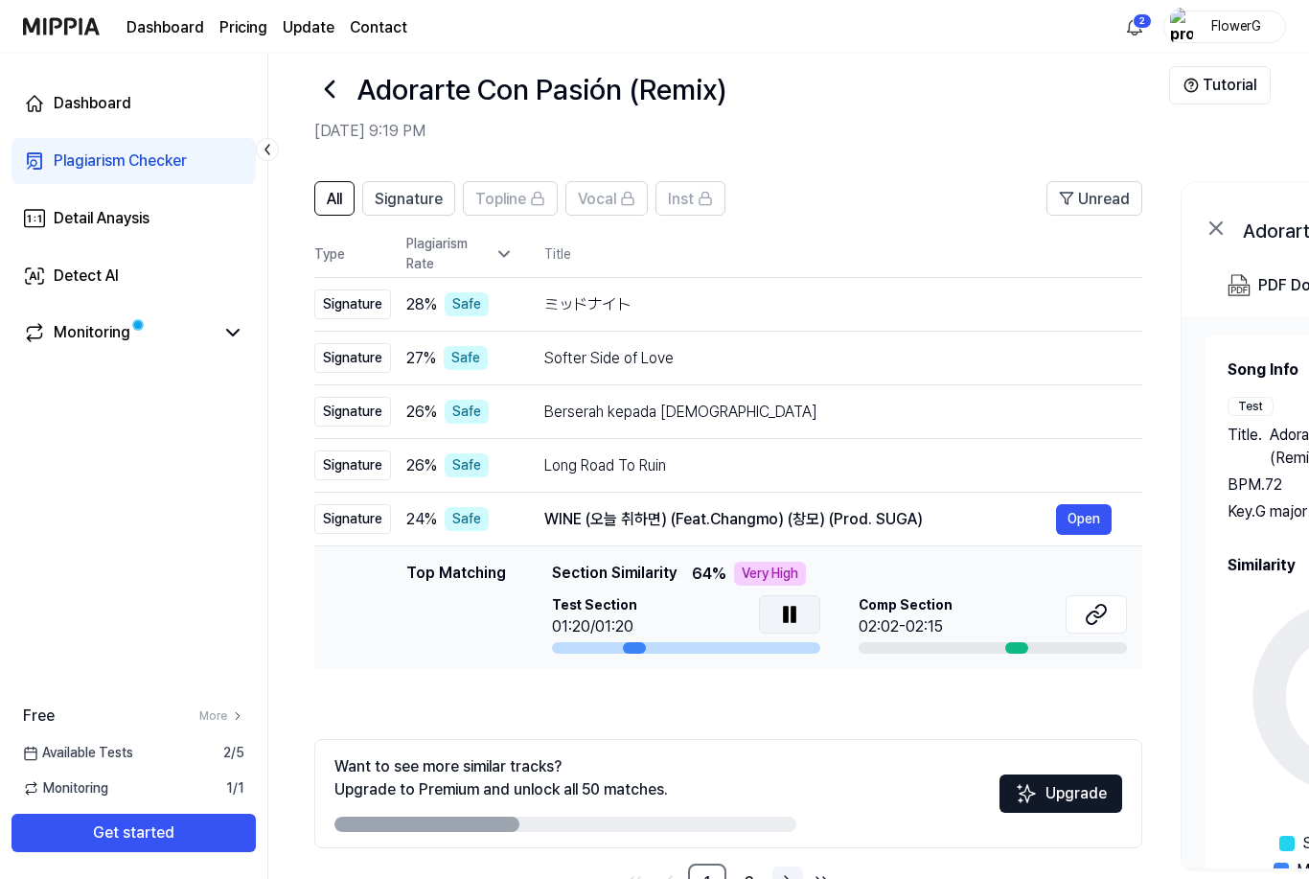
click at [788, 877] on icon "Go to next page" at bounding box center [787, 881] width 23 height 23
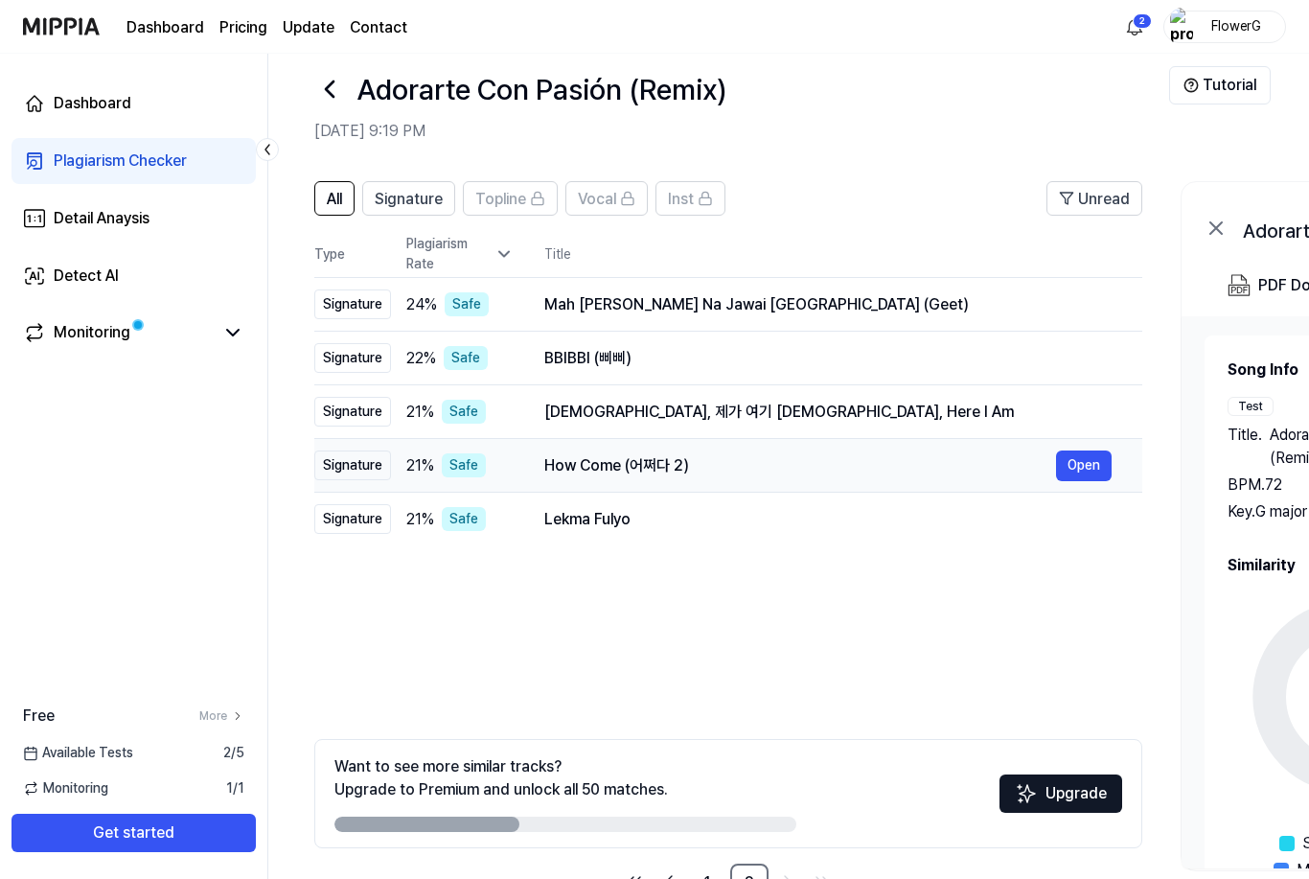
click at [639, 472] on div "How Come (어쩌다 2)" at bounding box center [800, 465] width 512 height 23
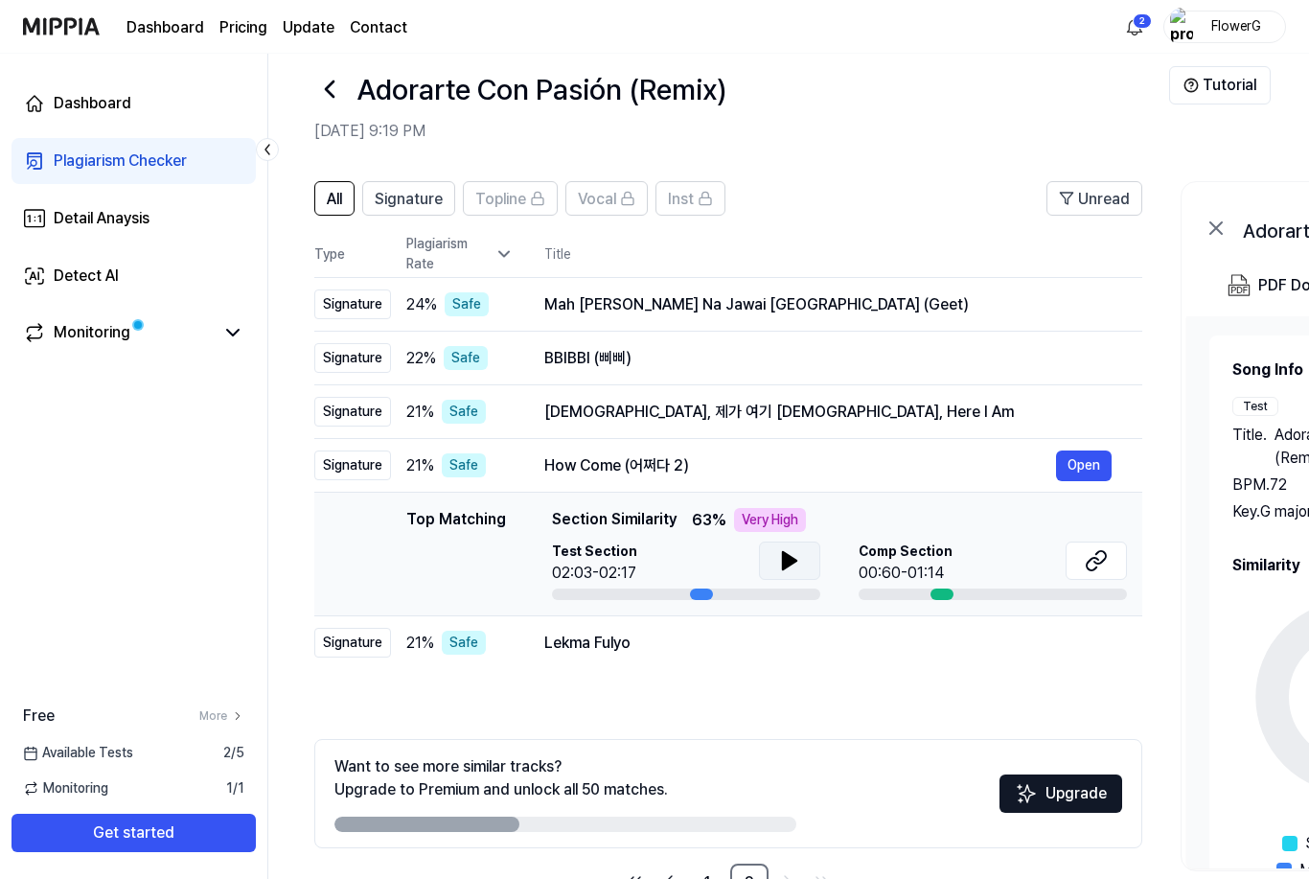
click at [802, 562] on button at bounding box center [789, 560] width 61 height 38
click at [1097, 563] on icon at bounding box center [1099, 557] width 11 height 12
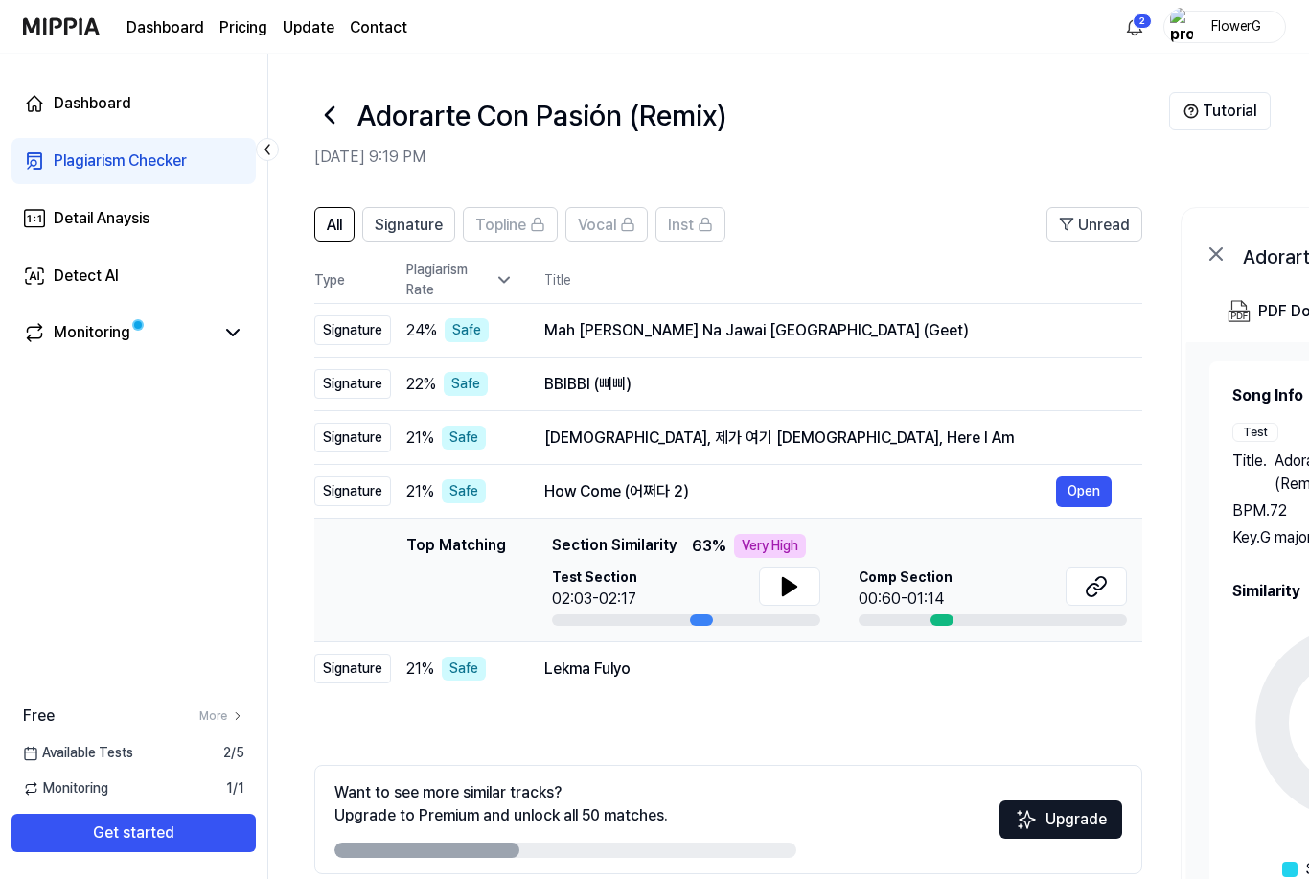
click at [333, 120] on icon at bounding box center [329, 115] width 31 height 31
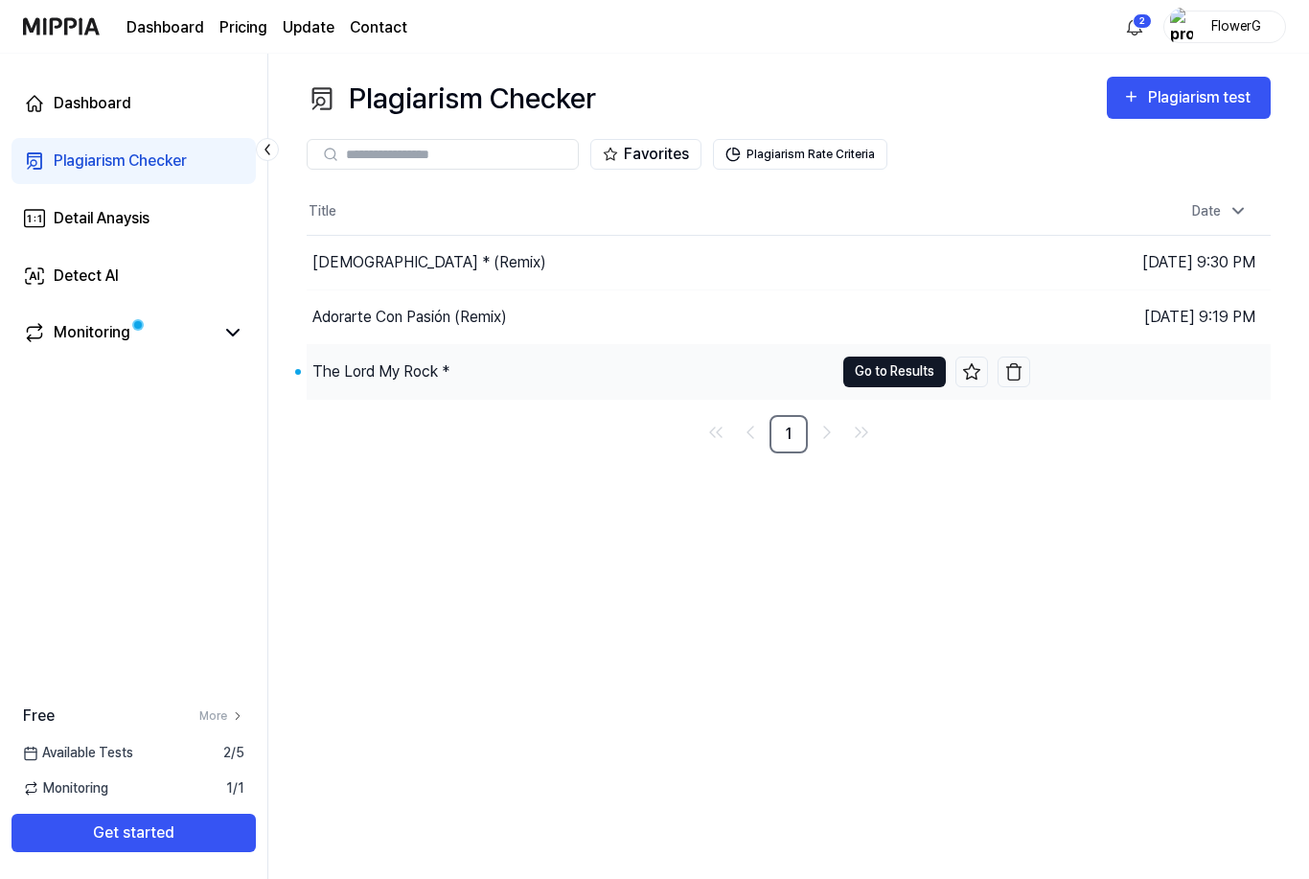
click at [888, 383] on button "Go to Results" at bounding box center [894, 371] width 103 height 31
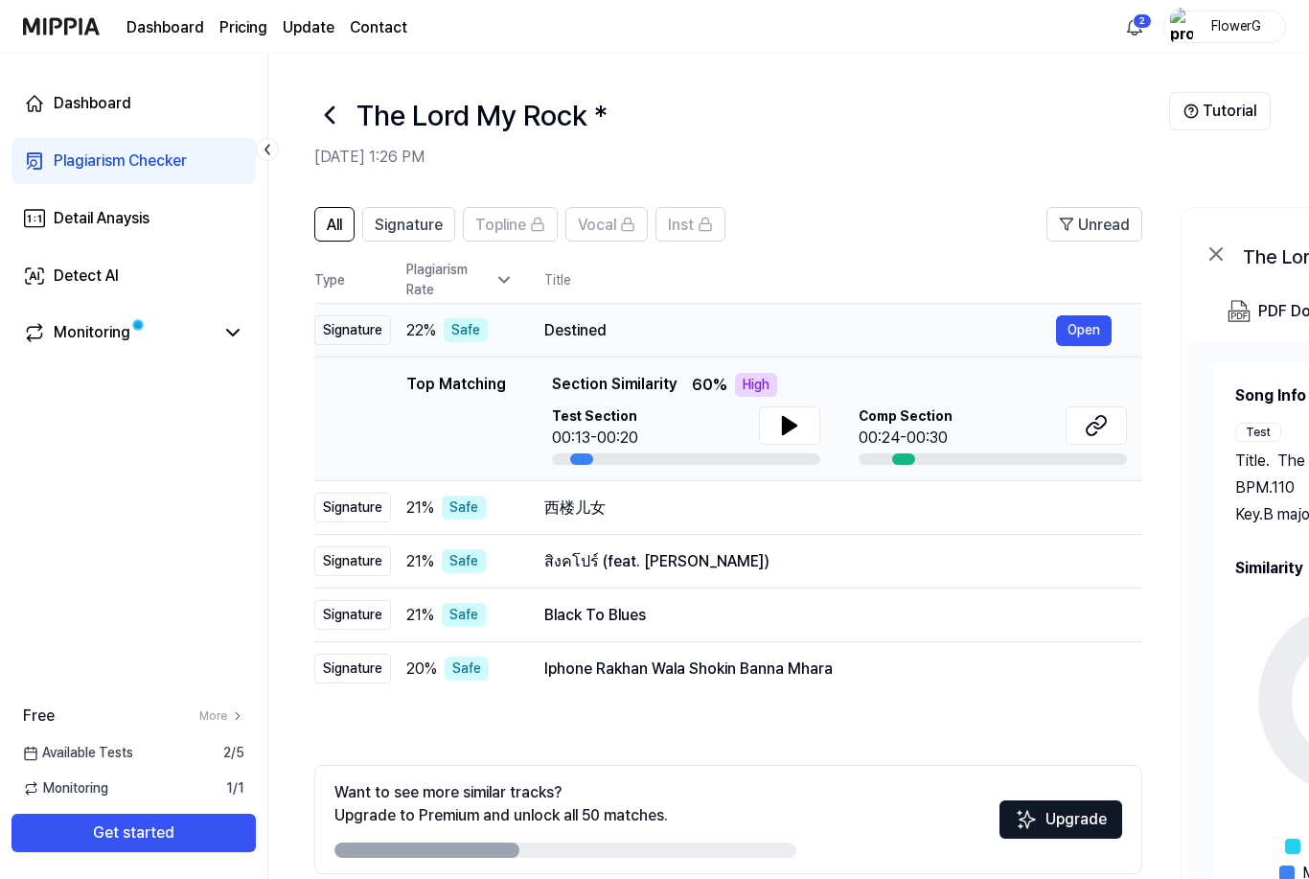
click at [689, 330] on div "Destined" at bounding box center [800, 330] width 512 height 23
click at [786, 426] on icon at bounding box center [789, 425] width 13 height 17
click at [792, 431] on icon at bounding box center [794, 425] width 4 height 15
click at [1100, 431] on icon at bounding box center [1096, 425] width 23 height 23
click at [691, 608] on div "Black To Blues" at bounding box center [800, 615] width 512 height 23
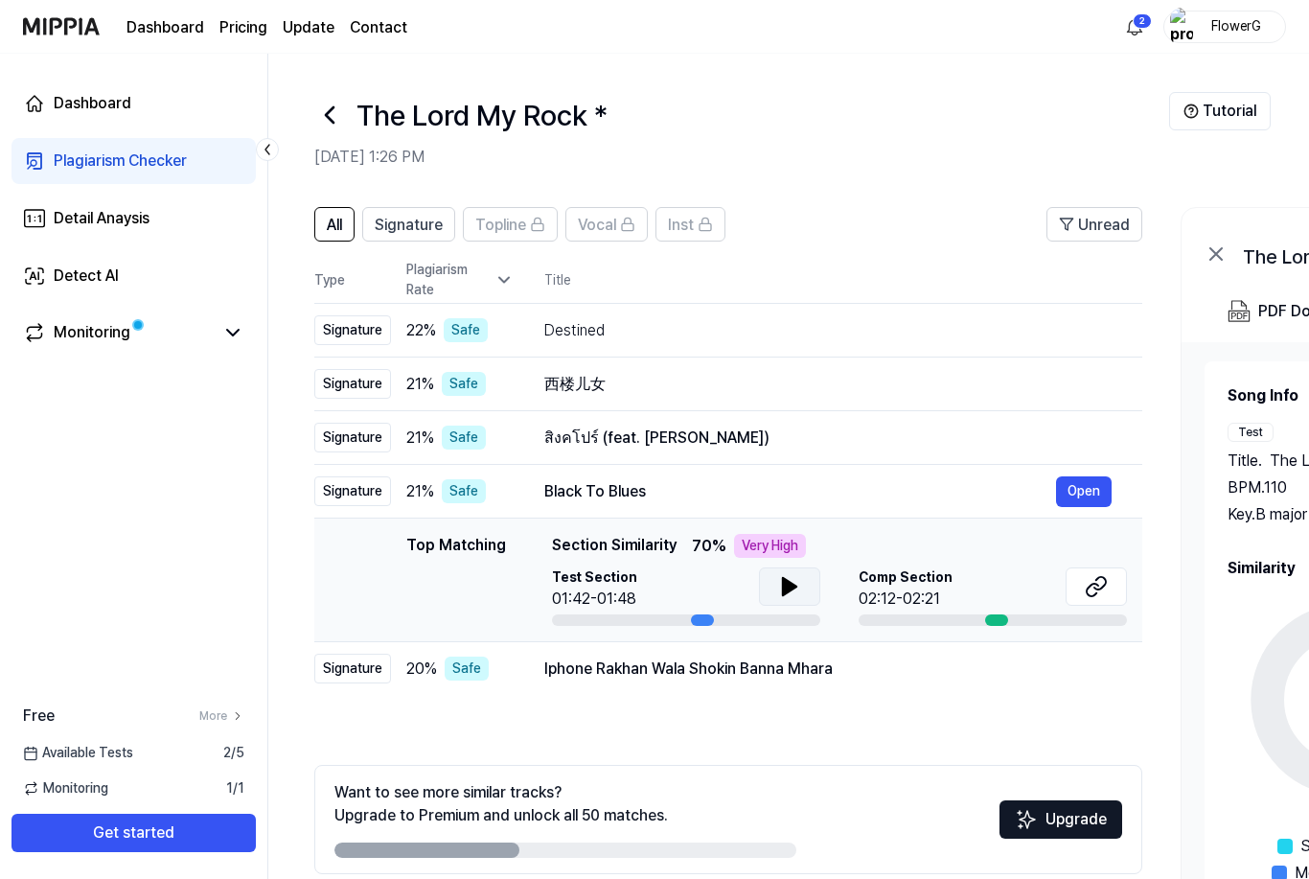
click at [793, 588] on icon at bounding box center [789, 586] width 13 height 17
click at [789, 590] on icon at bounding box center [789, 586] width 23 height 23
click at [1096, 587] on icon at bounding box center [1096, 586] width 23 height 23
click at [772, 684] on td "Iphone Rakhan Wala Shokin Banna Mhara Open" at bounding box center [828, 669] width 629 height 54
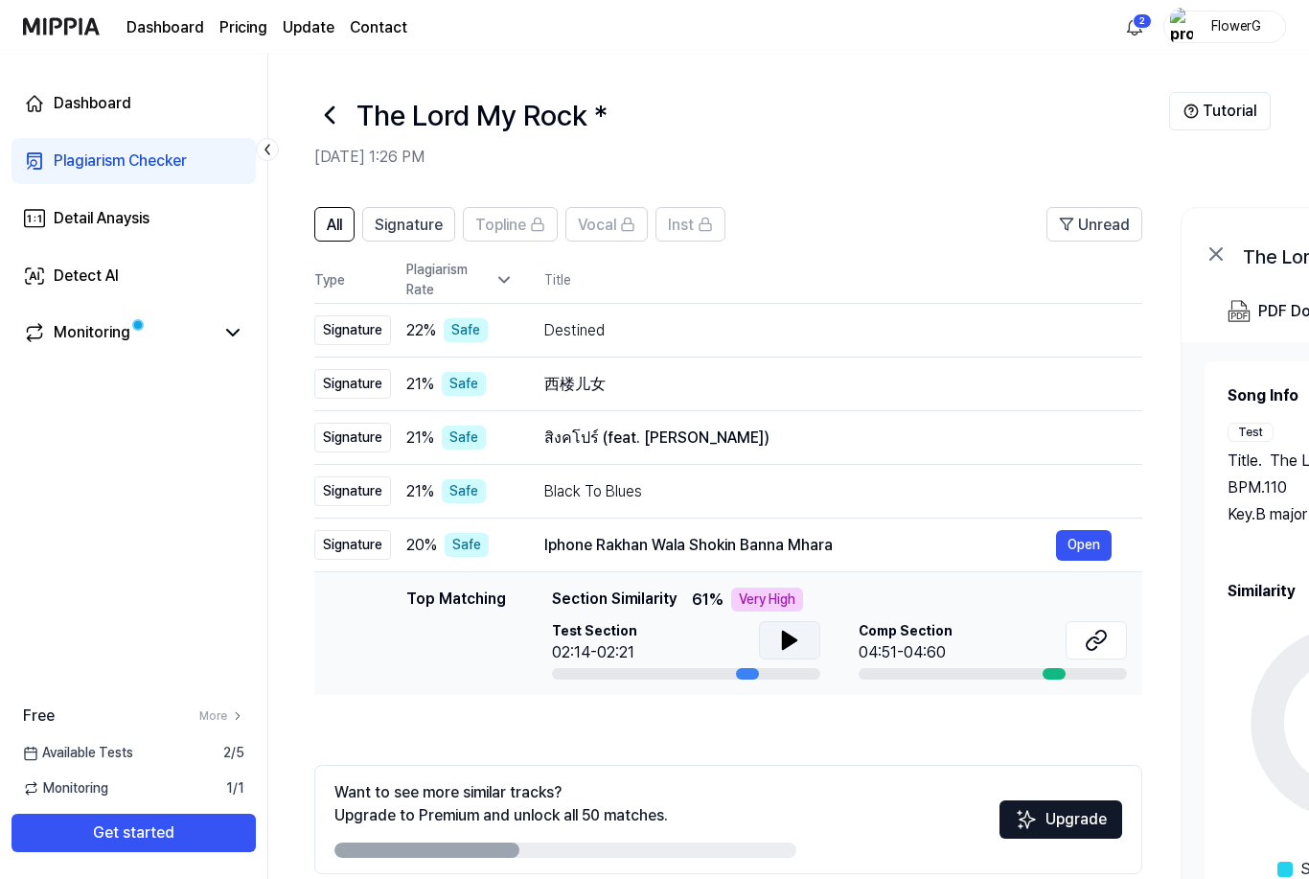
click at [804, 631] on button at bounding box center [789, 640] width 61 height 38
click at [1099, 651] on icon at bounding box center [1096, 640] width 23 height 23
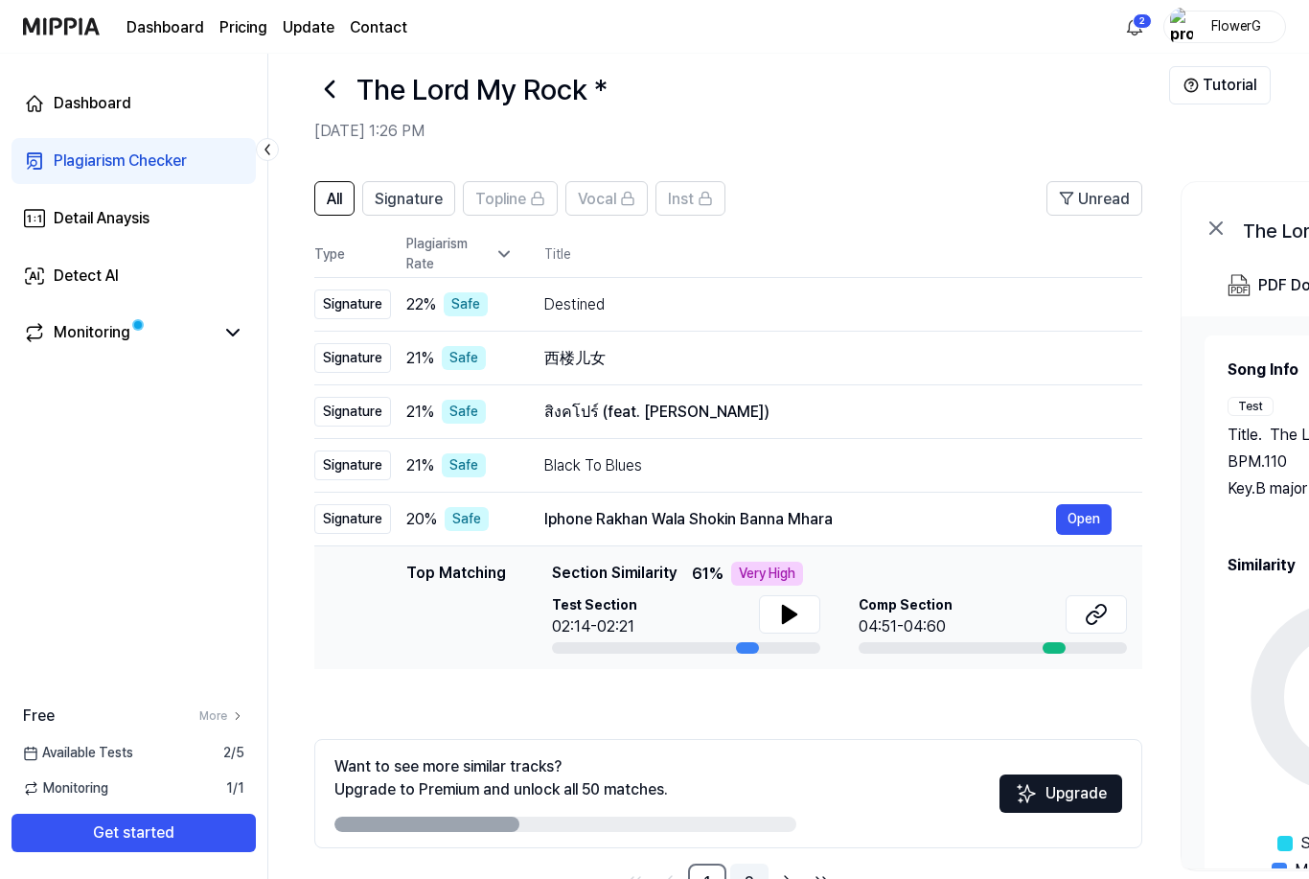
click at [754, 878] on link "2" at bounding box center [749, 882] width 38 height 38
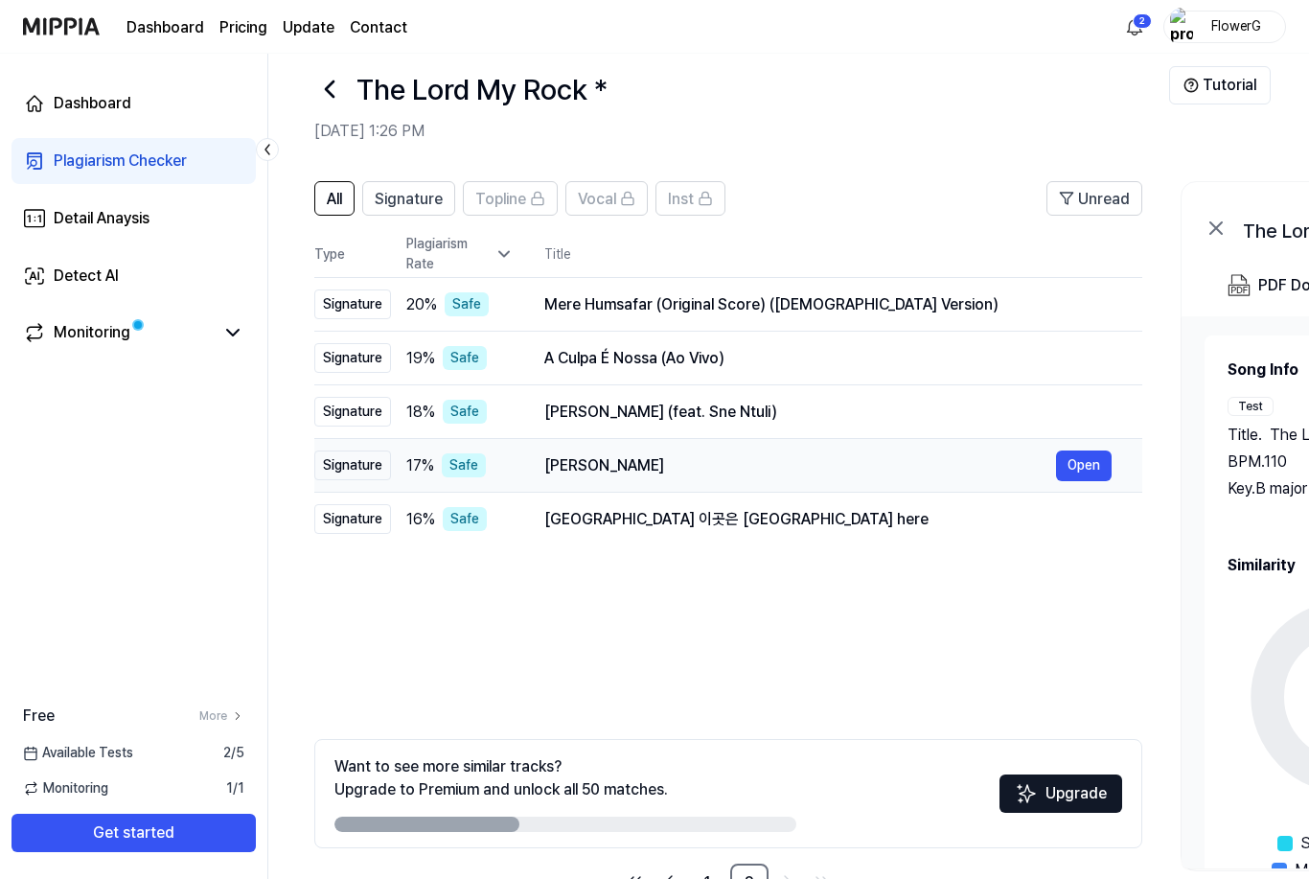
click at [576, 468] on div "[PERSON_NAME]" at bounding box center [800, 465] width 512 height 23
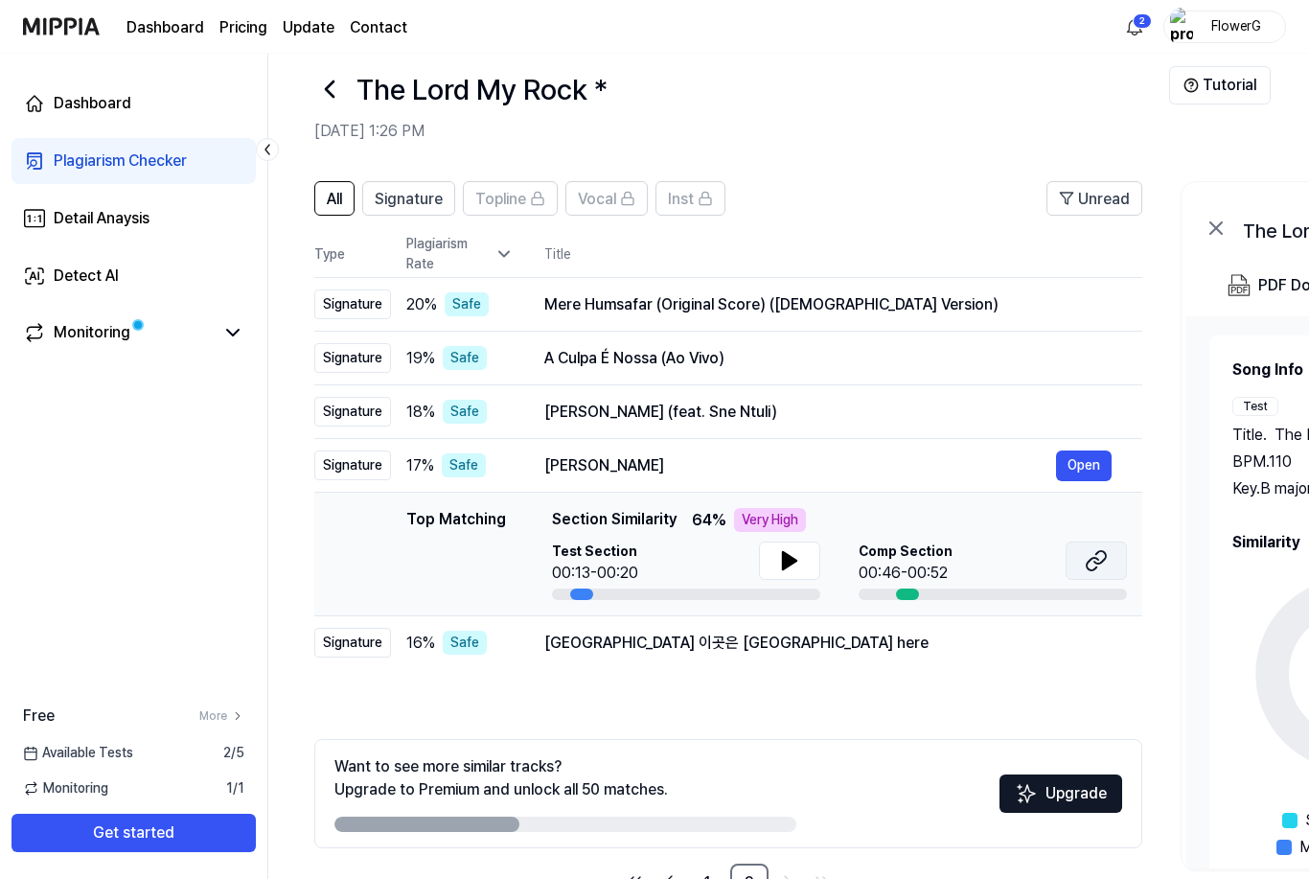
click at [1098, 562] on icon at bounding box center [1096, 560] width 23 height 23
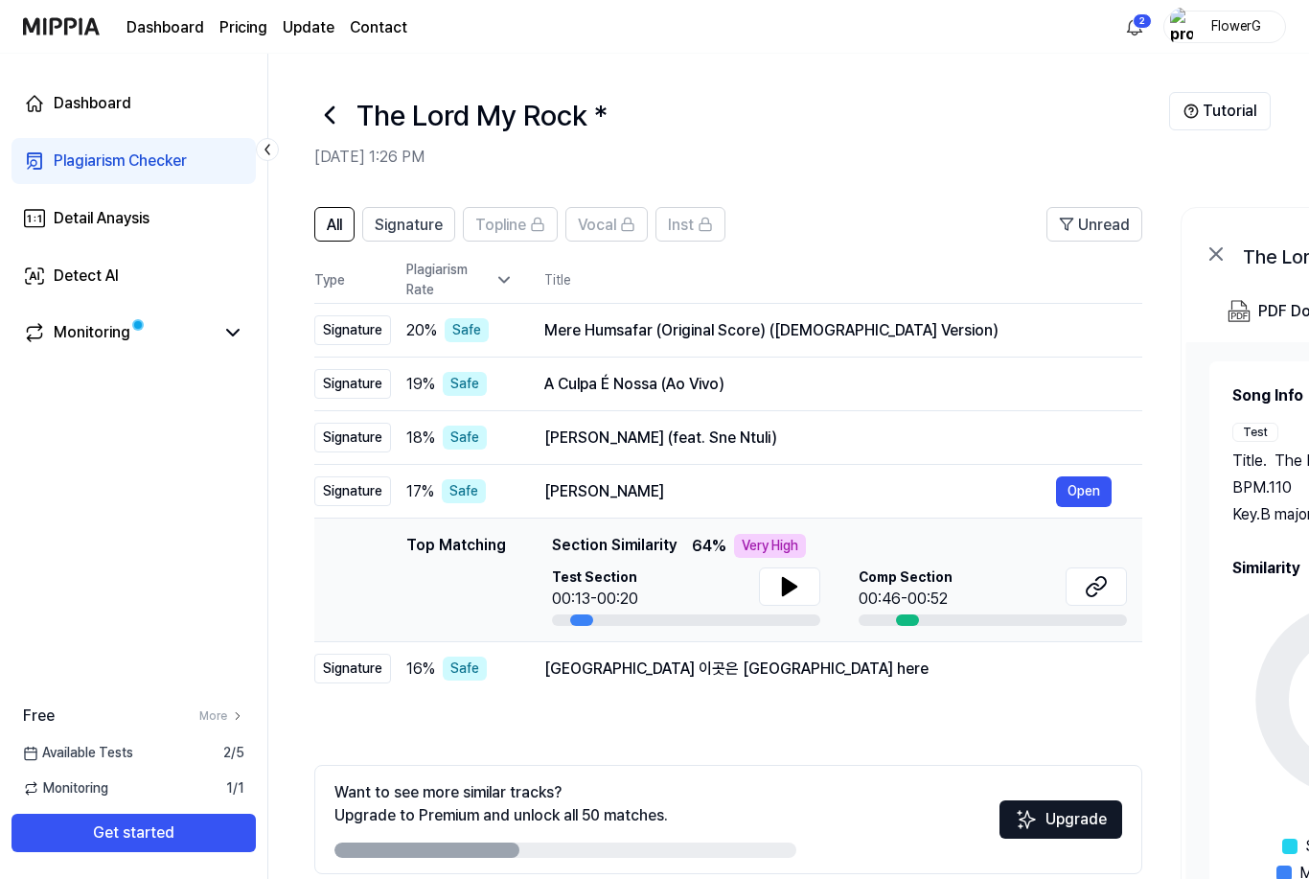
click at [333, 115] on icon at bounding box center [329, 115] width 31 height 31
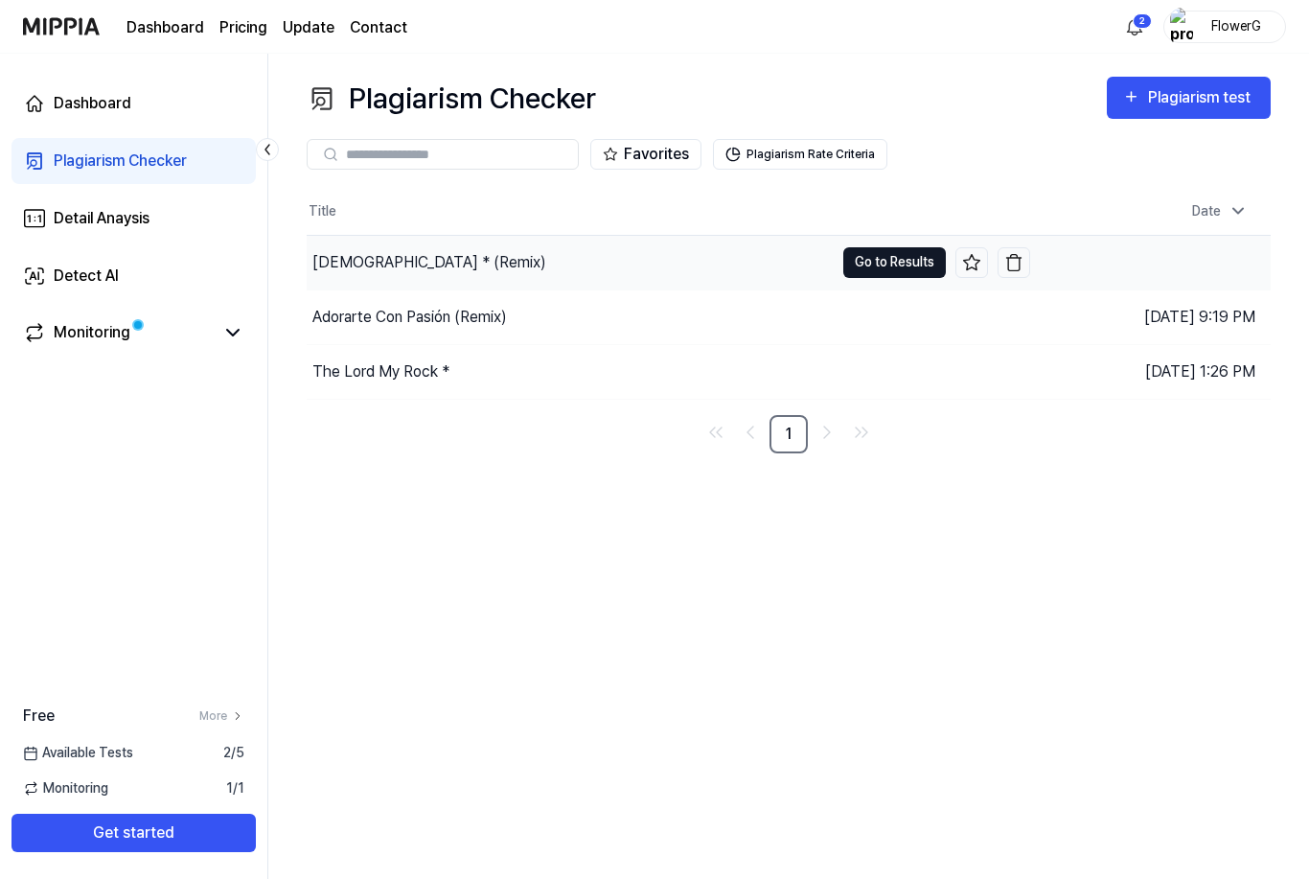
click at [906, 264] on button "Go to Results" at bounding box center [894, 262] width 103 height 31
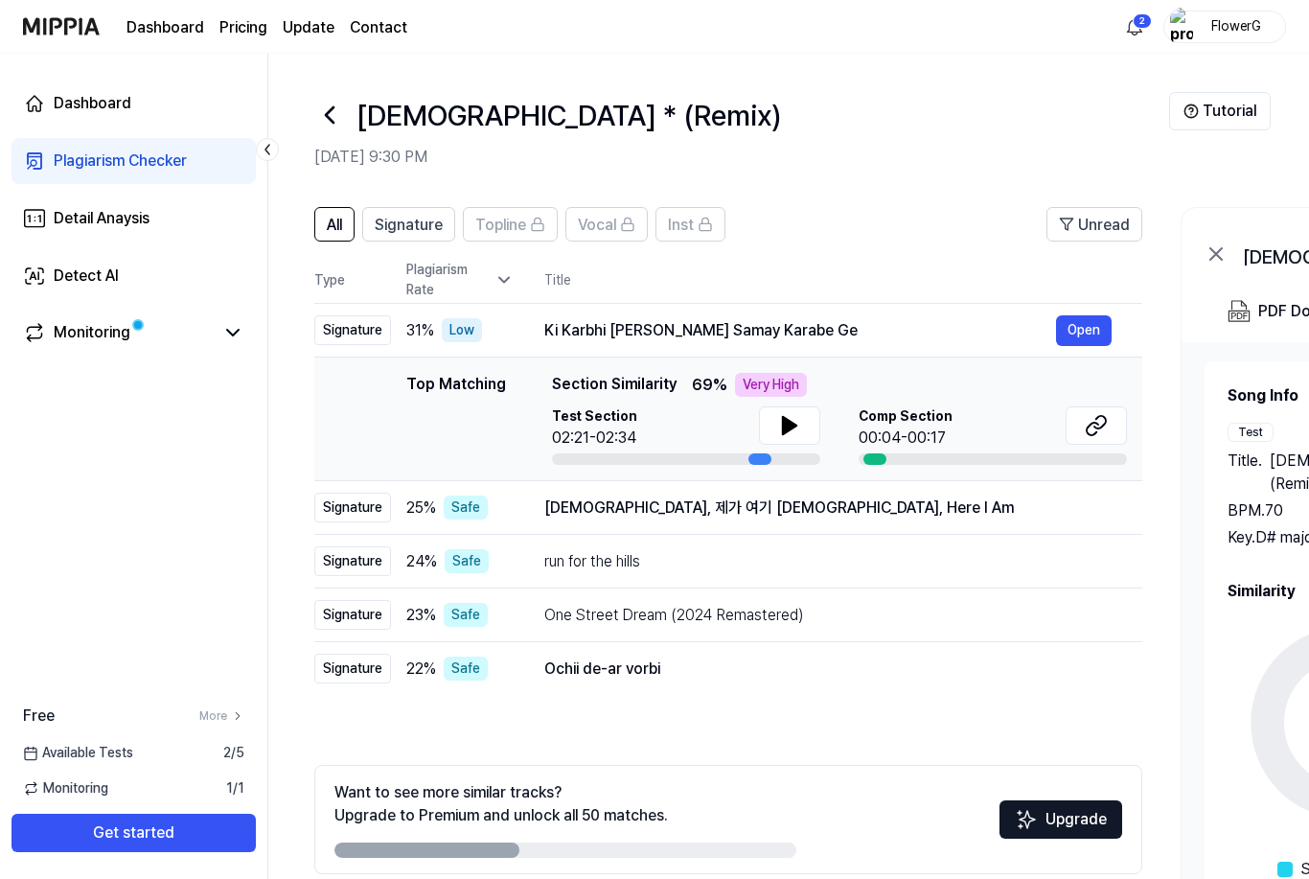
click at [335, 116] on icon at bounding box center [329, 115] width 31 height 31
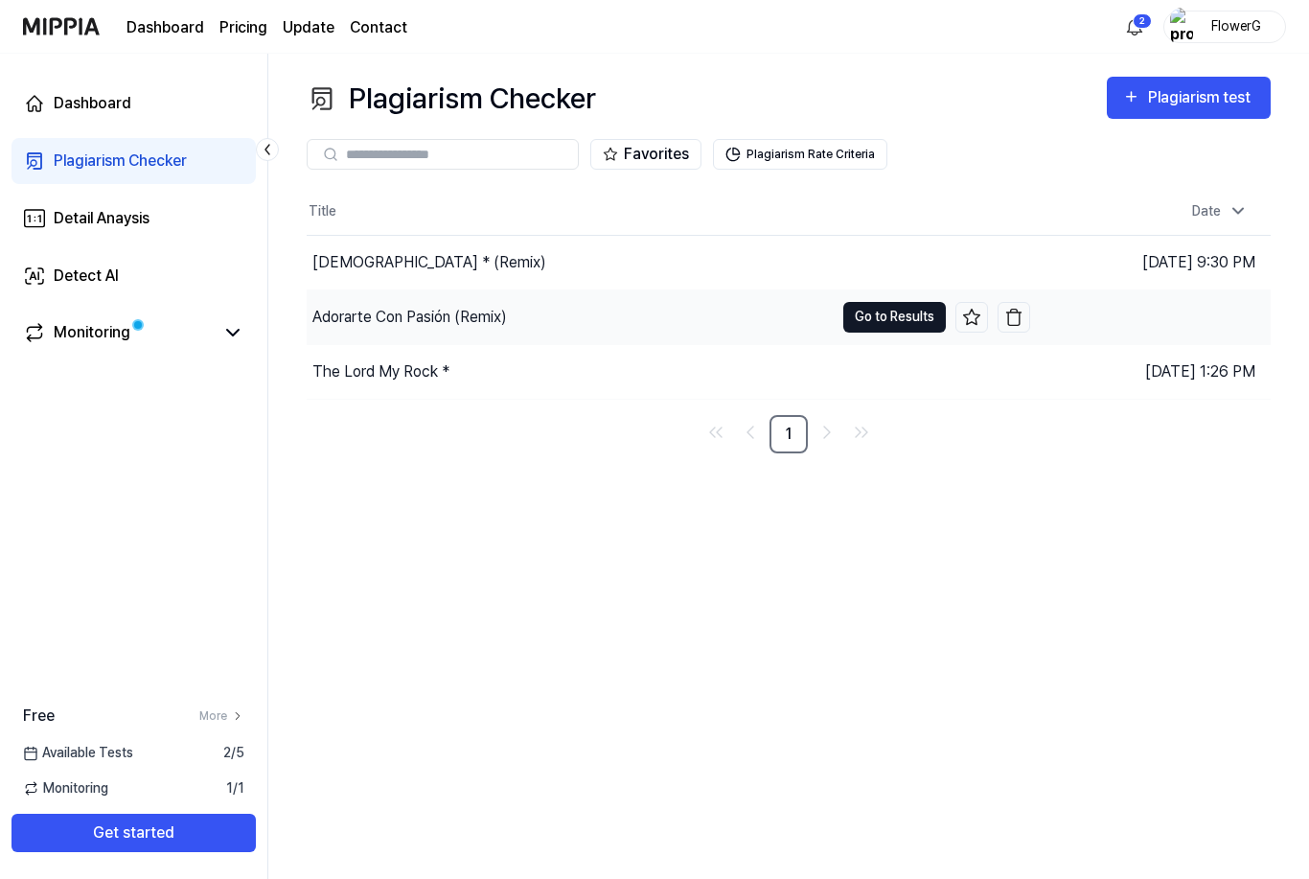
click at [916, 317] on button "Go to Results" at bounding box center [894, 317] width 103 height 31
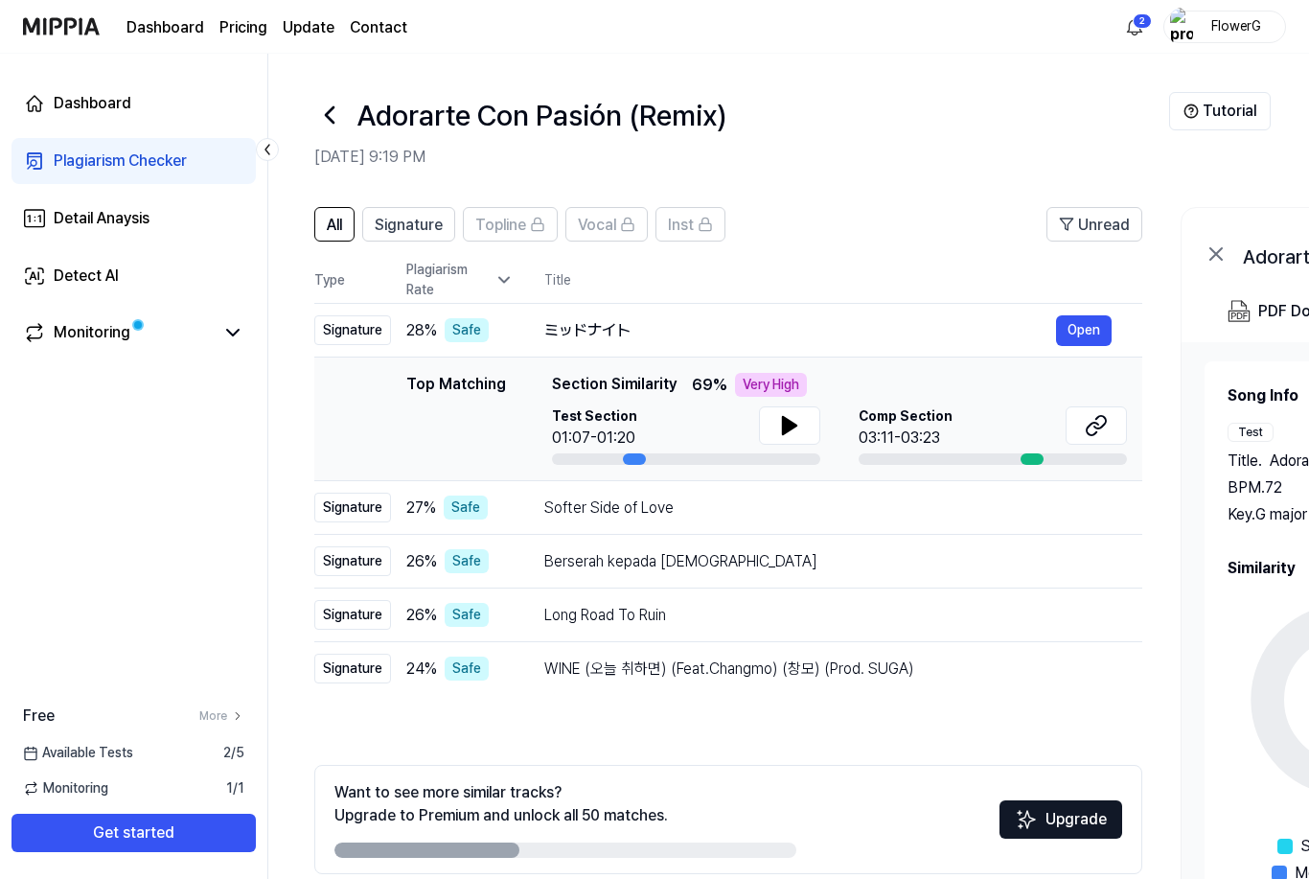
click at [342, 107] on icon at bounding box center [329, 115] width 31 height 31
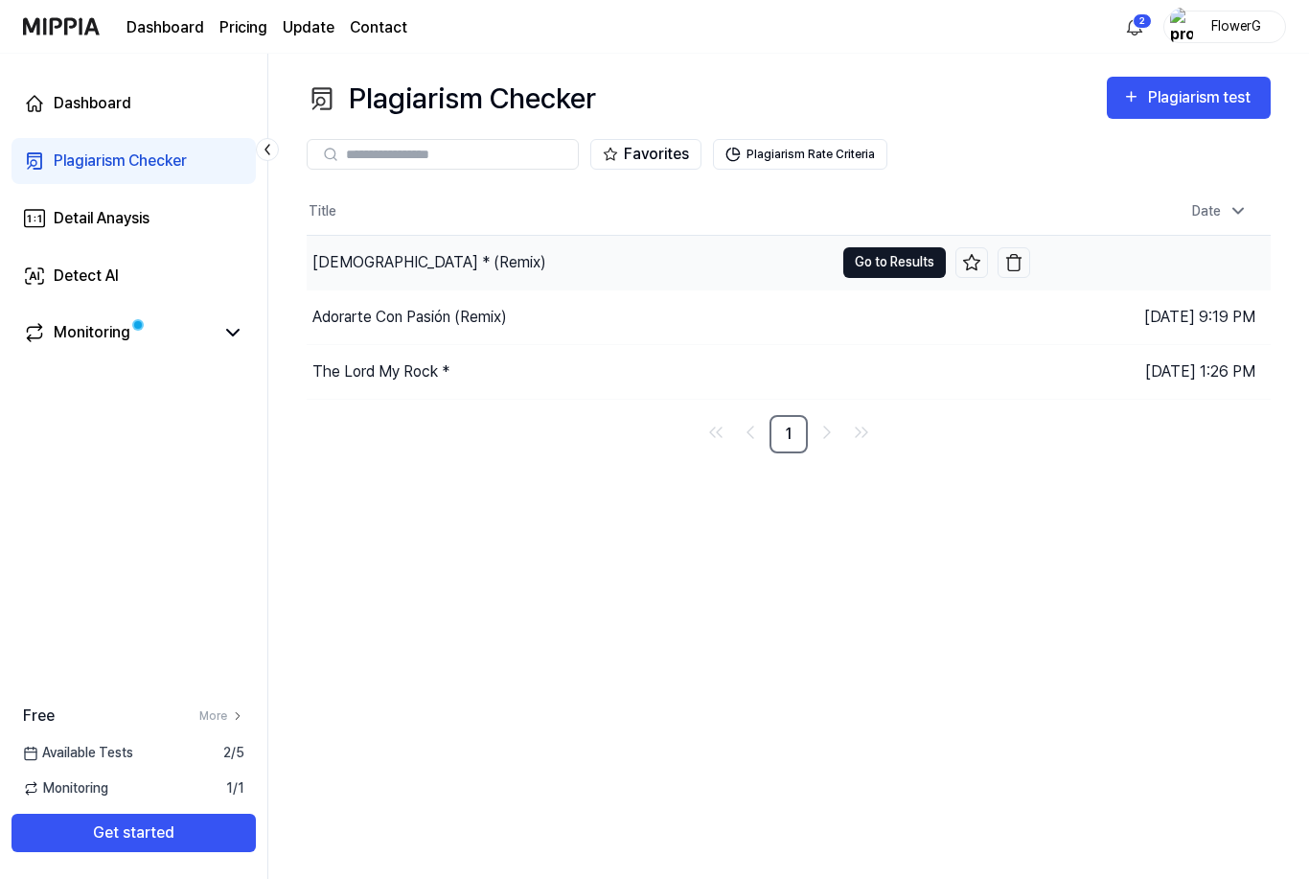
click at [913, 272] on button "Go to Results" at bounding box center [894, 262] width 103 height 31
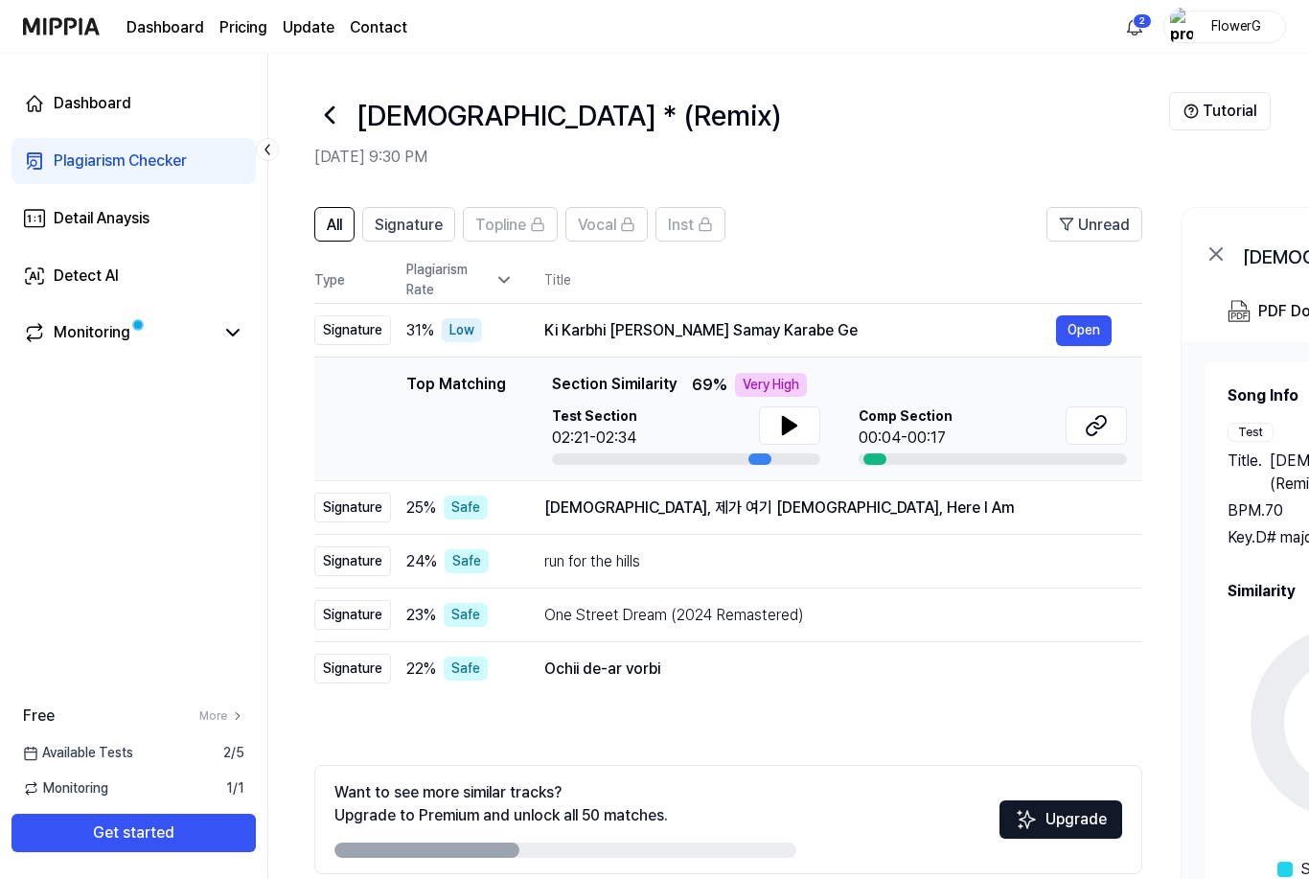
click at [339, 120] on icon at bounding box center [329, 115] width 31 height 31
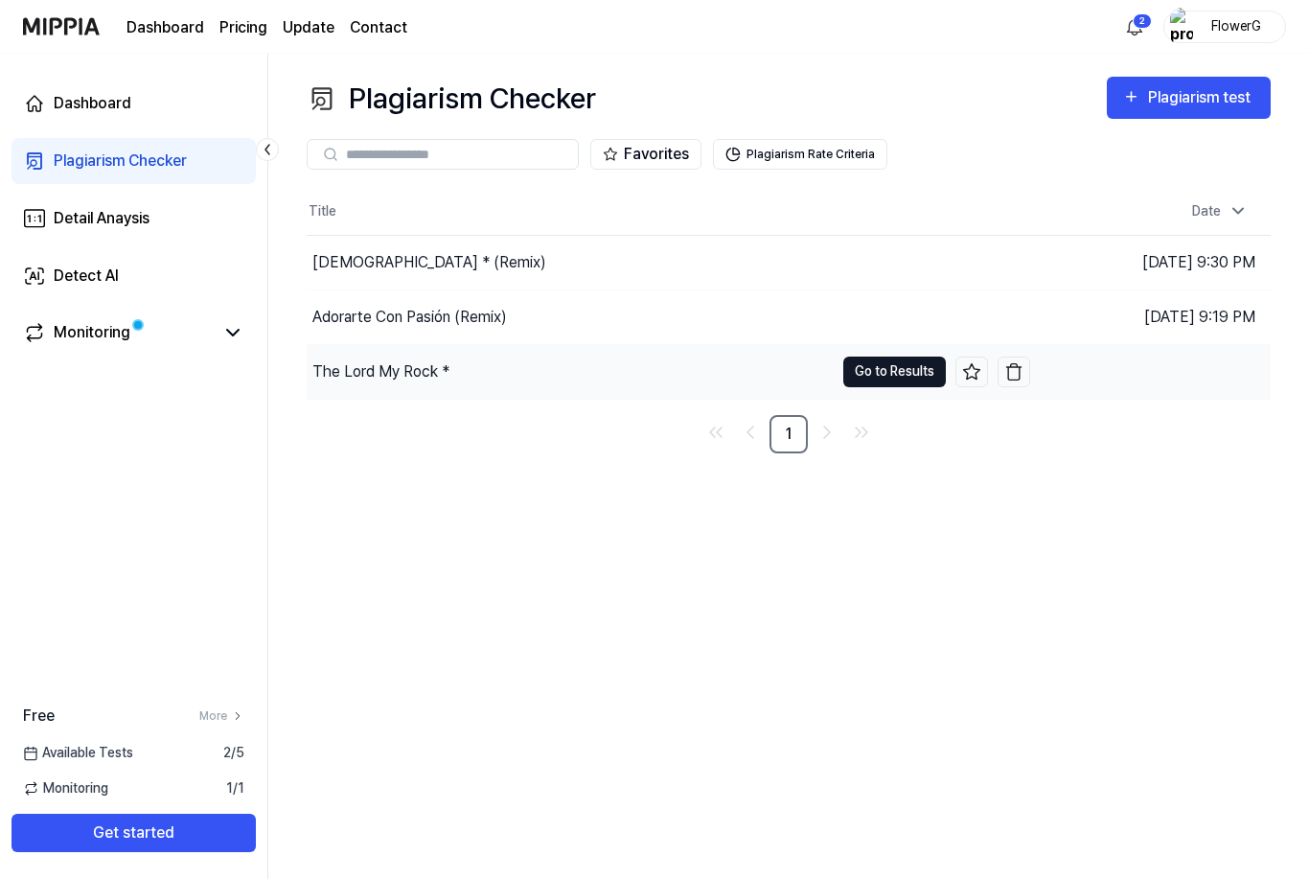
click at [900, 374] on button "Go to Results" at bounding box center [894, 371] width 103 height 31
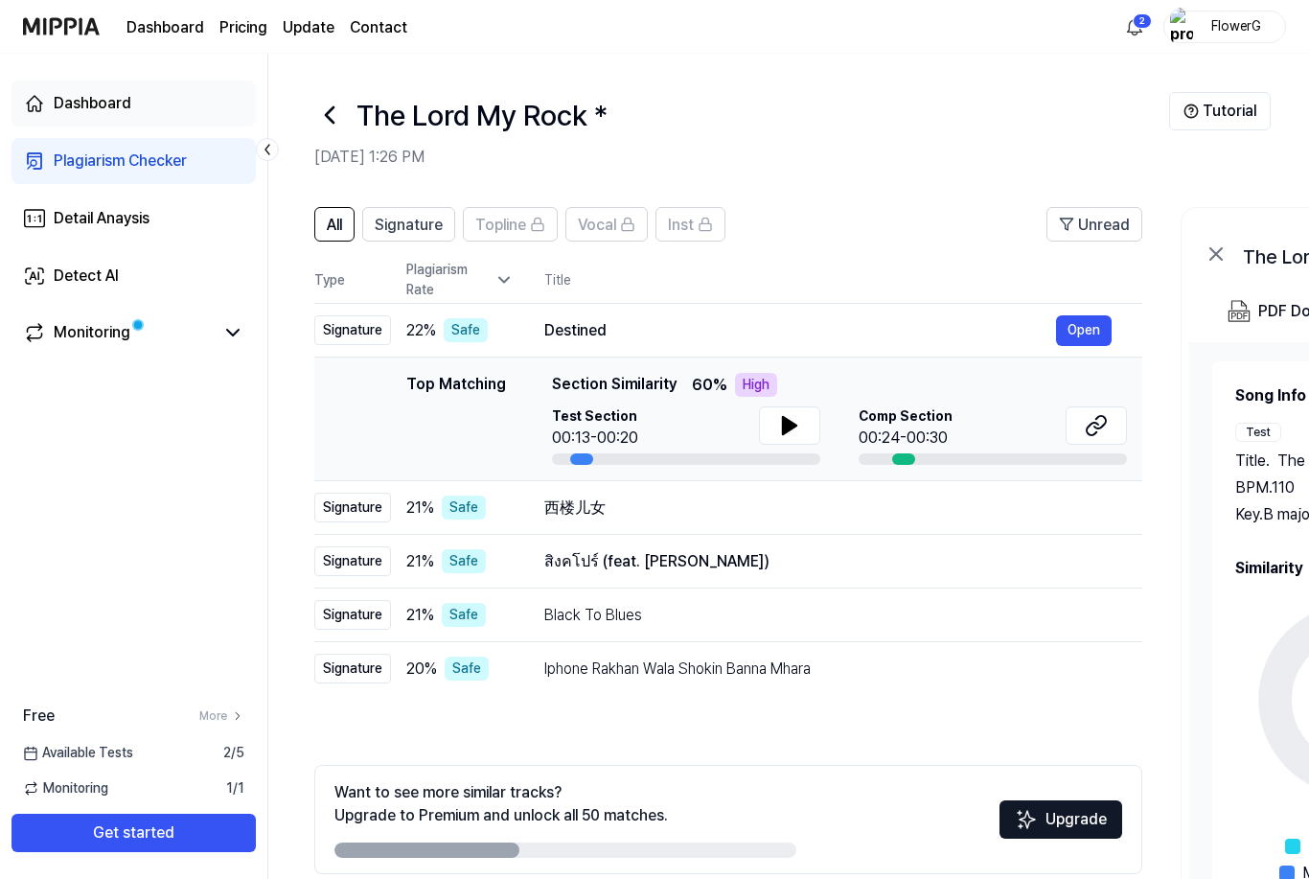
click at [143, 104] on link "Dashboard" at bounding box center [133, 103] width 244 height 46
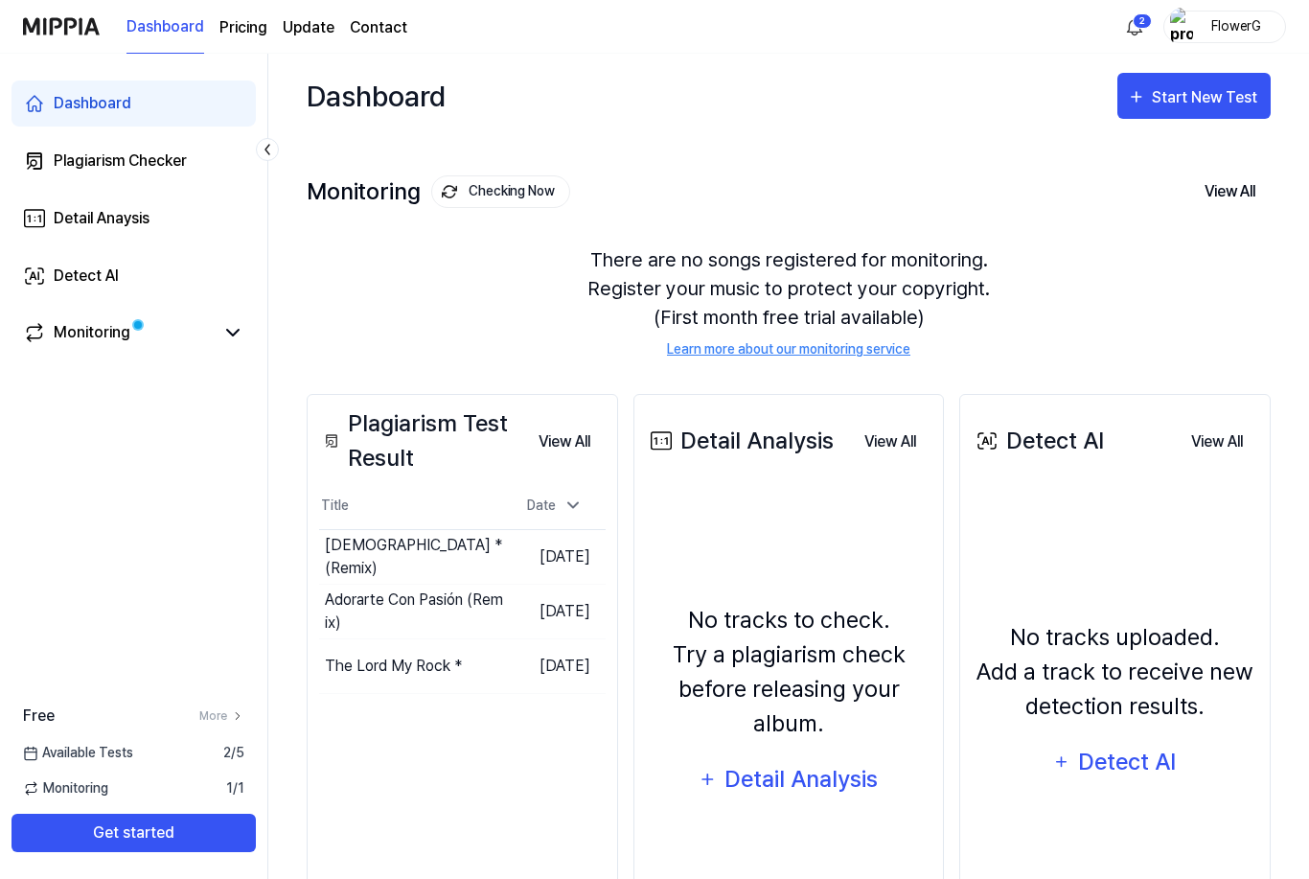
click at [117, 107] on div "Dashboard" at bounding box center [93, 103] width 78 height 23
click at [1223, 96] on div "Start New Test" at bounding box center [1206, 97] width 109 height 25
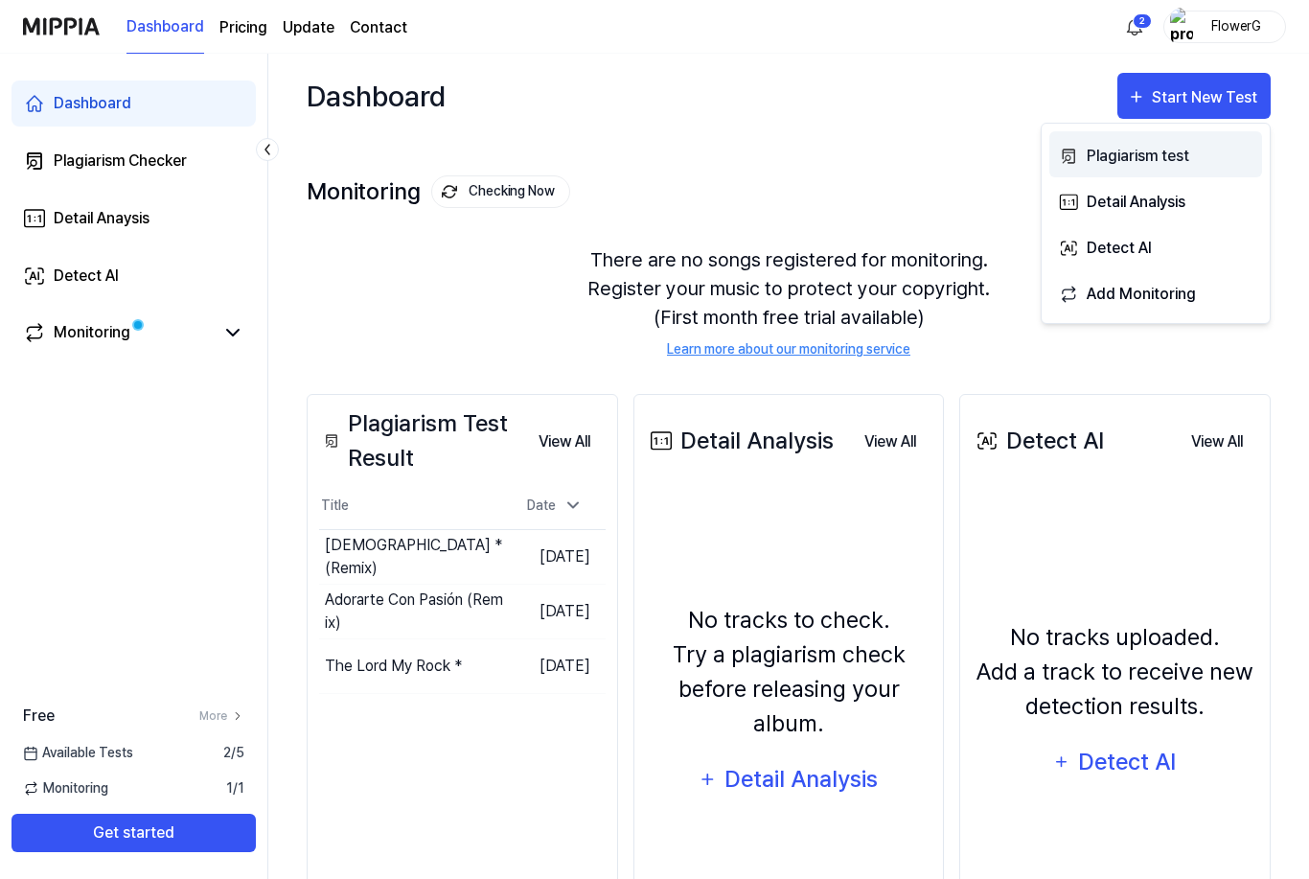
click at [1170, 158] on div "Plagiarism test" at bounding box center [1170, 156] width 167 height 25
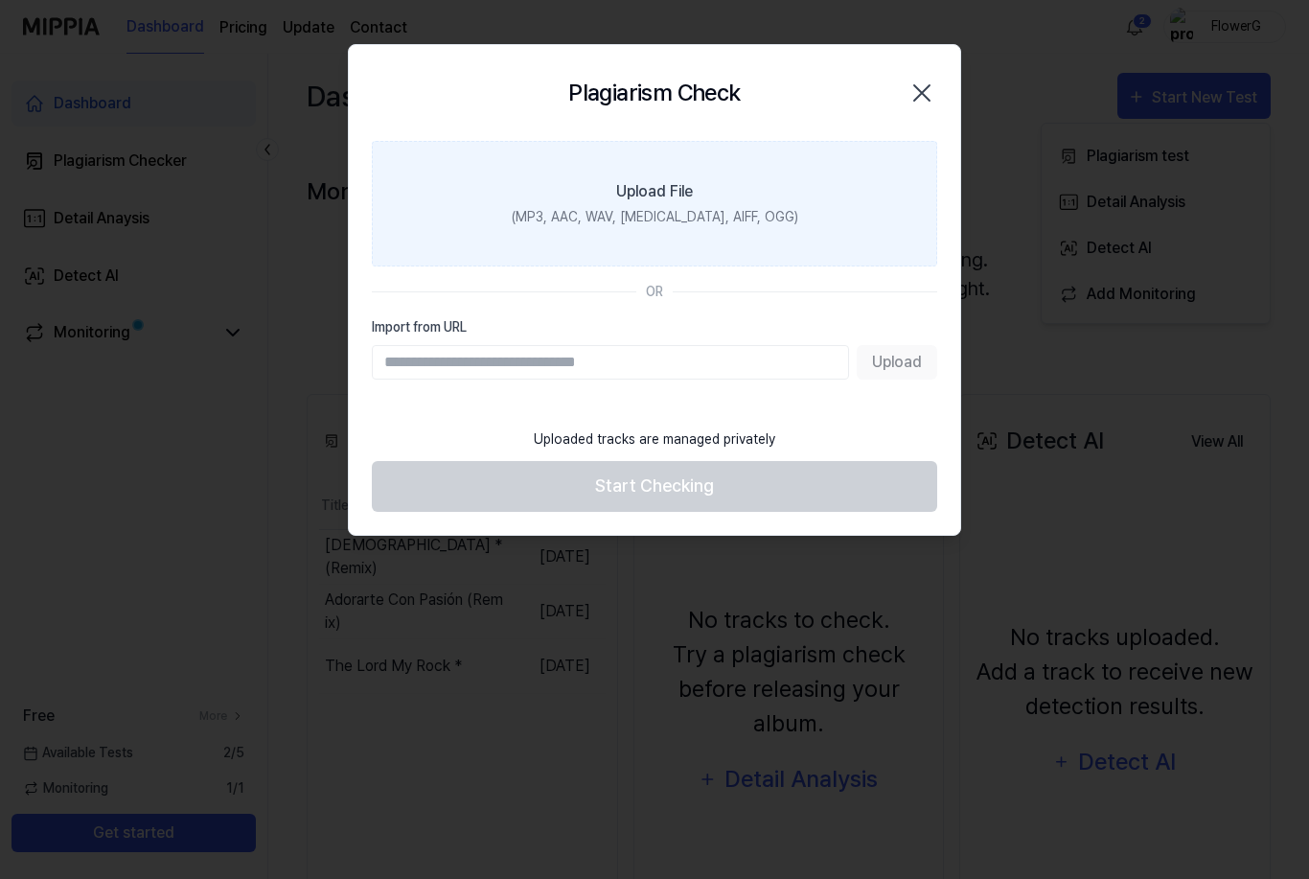
click at [683, 192] on div "Upload File" at bounding box center [654, 191] width 77 height 23
click at [0, 0] on input "Upload File (MP3, AAC, WAV, [MEDICAL_DATA], AIFF, OGG)" at bounding box center [0, 0] width 0 height 0
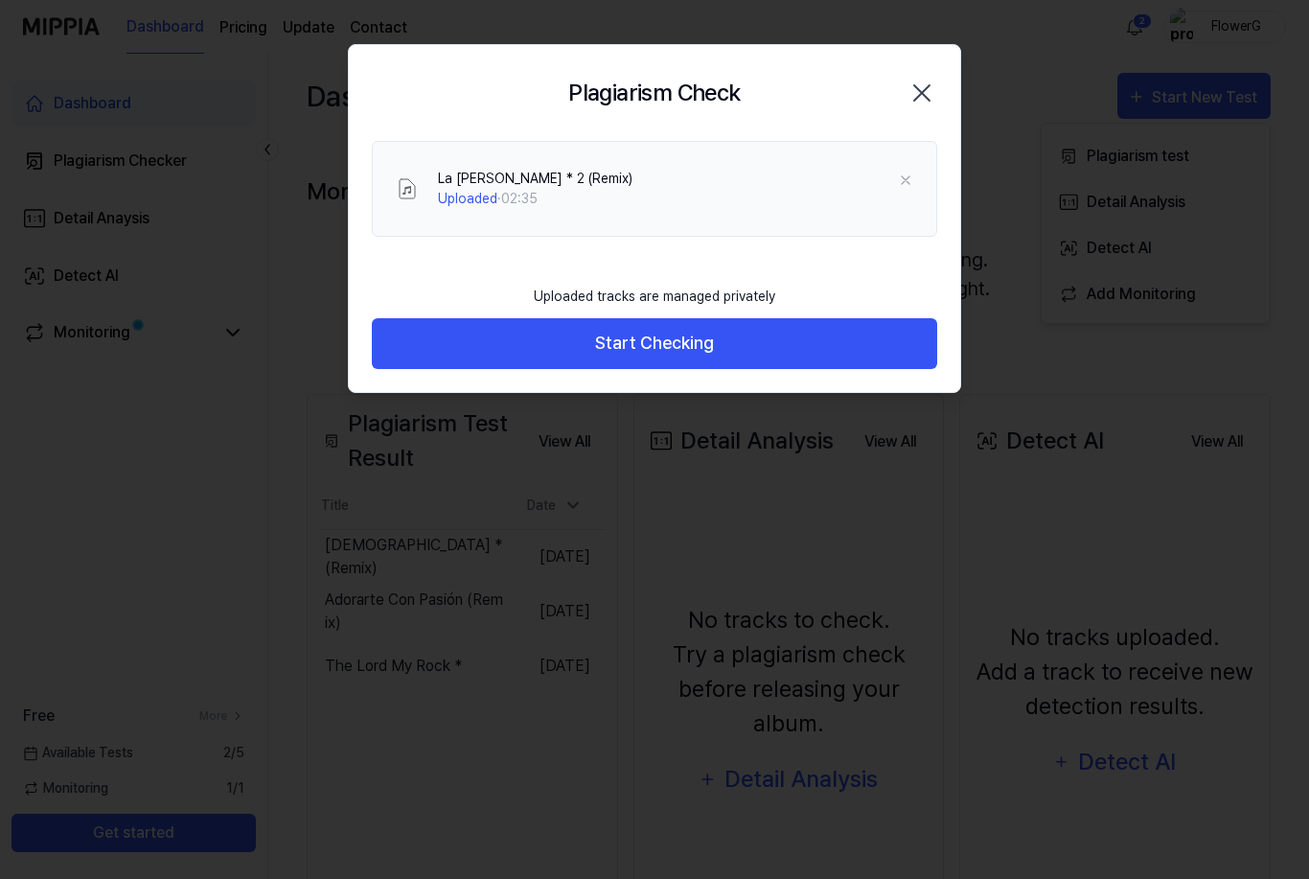
click at [857, 278] on footer "Uploaded tracks are managed privately Start Checking" at bounding box center [654, 322] width 565 height 94
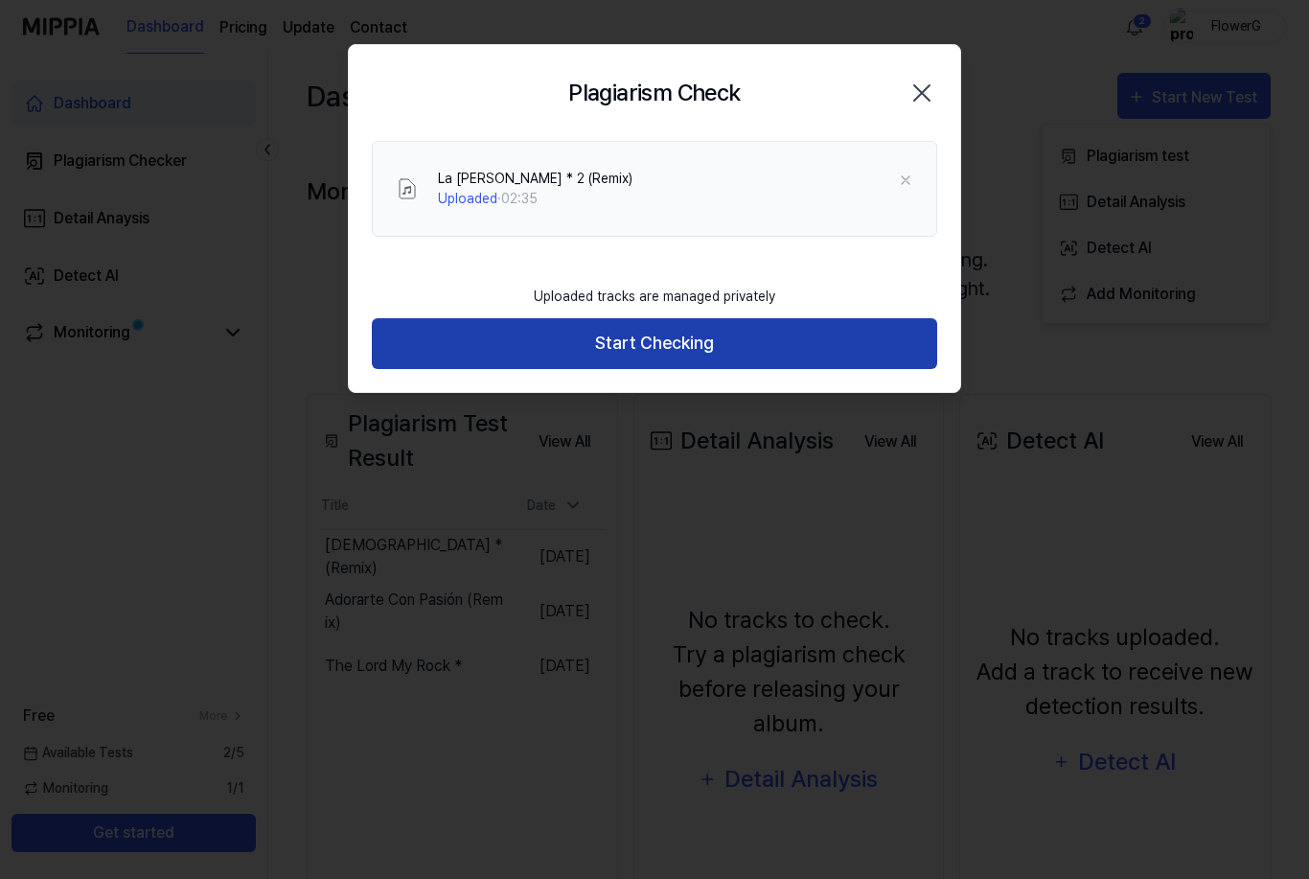
click at [815, 349] on button "Start Checking" at bounding box center [654, 343] width 565 height 51
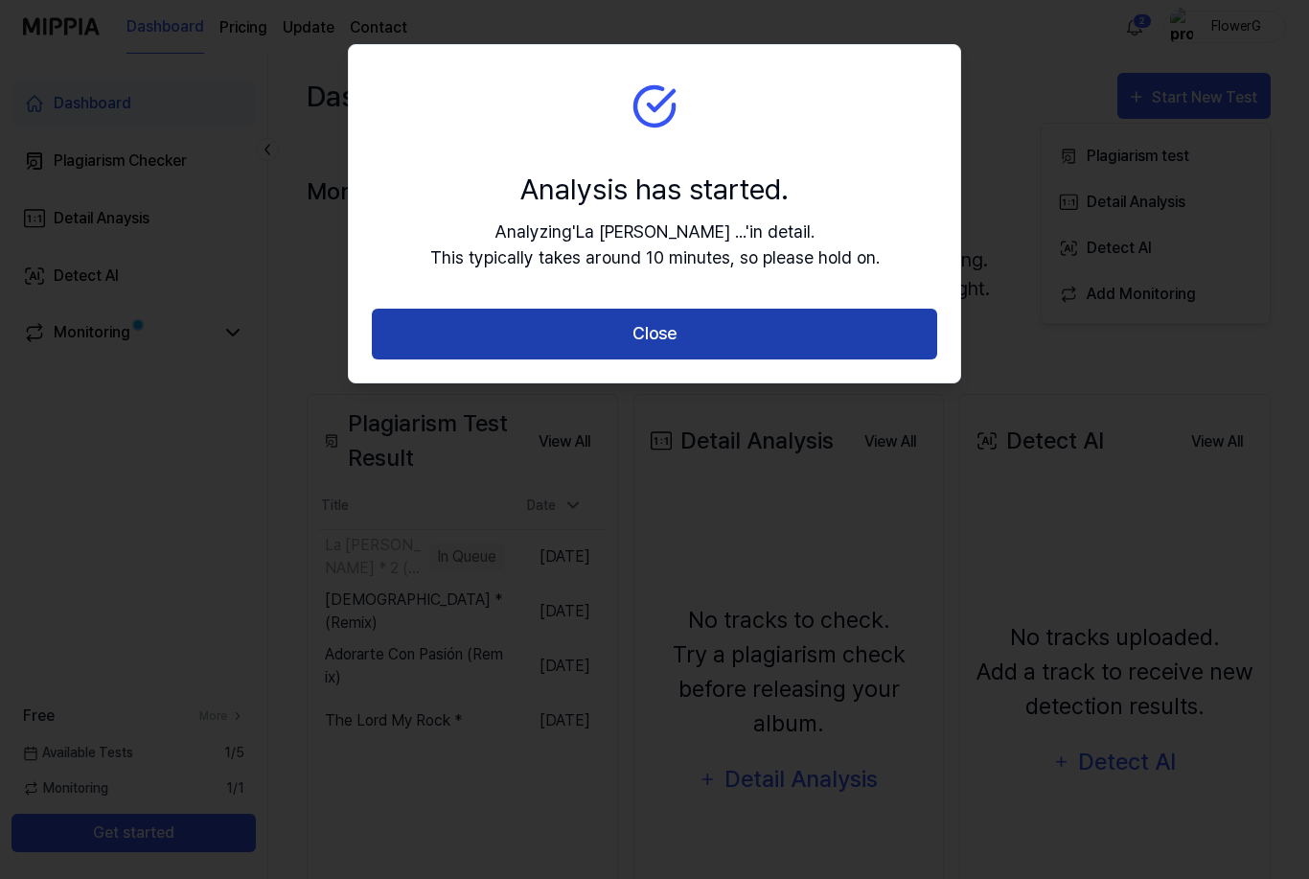
click at [828, 317] on button "Close" at bounding box center [654, 334] width 565 height 51
